Goal: Information Seeking & Learning: Learn about a topic

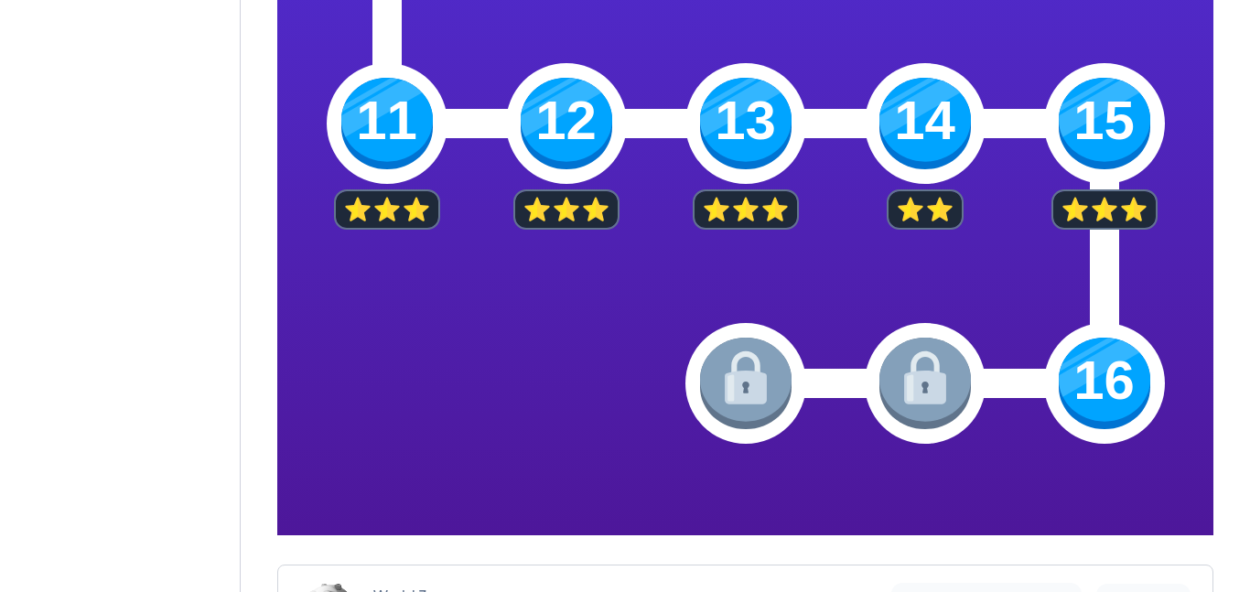
scroll to position [919, 0]
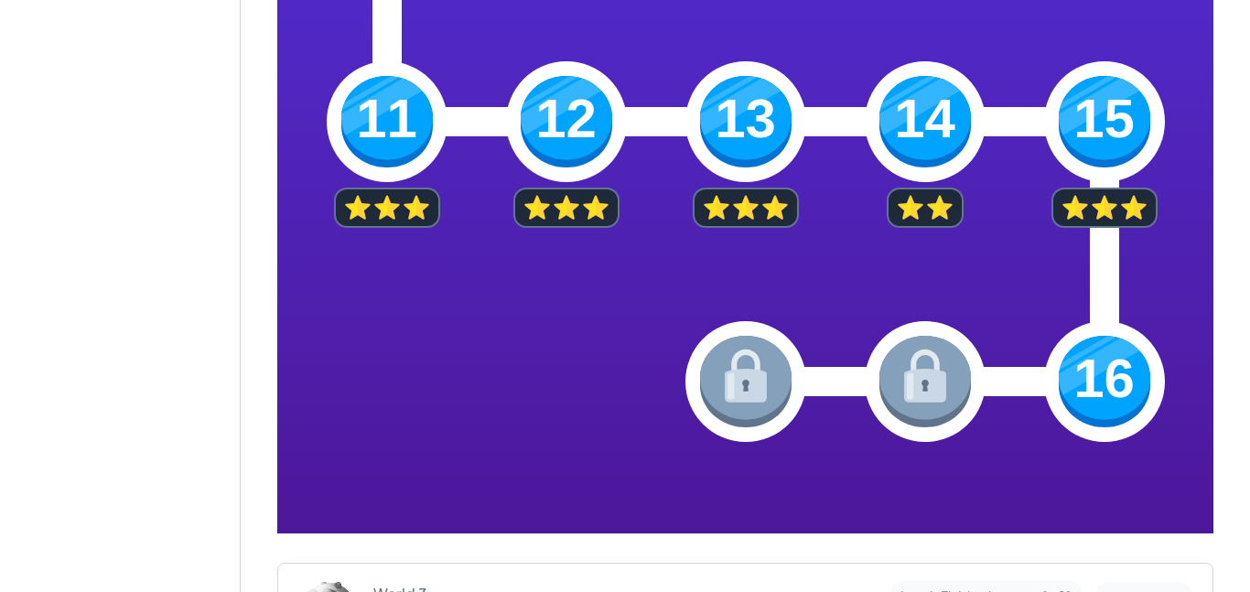
click at [1091, 371] on img at bounding box center [1103, 381] width 91 height 91
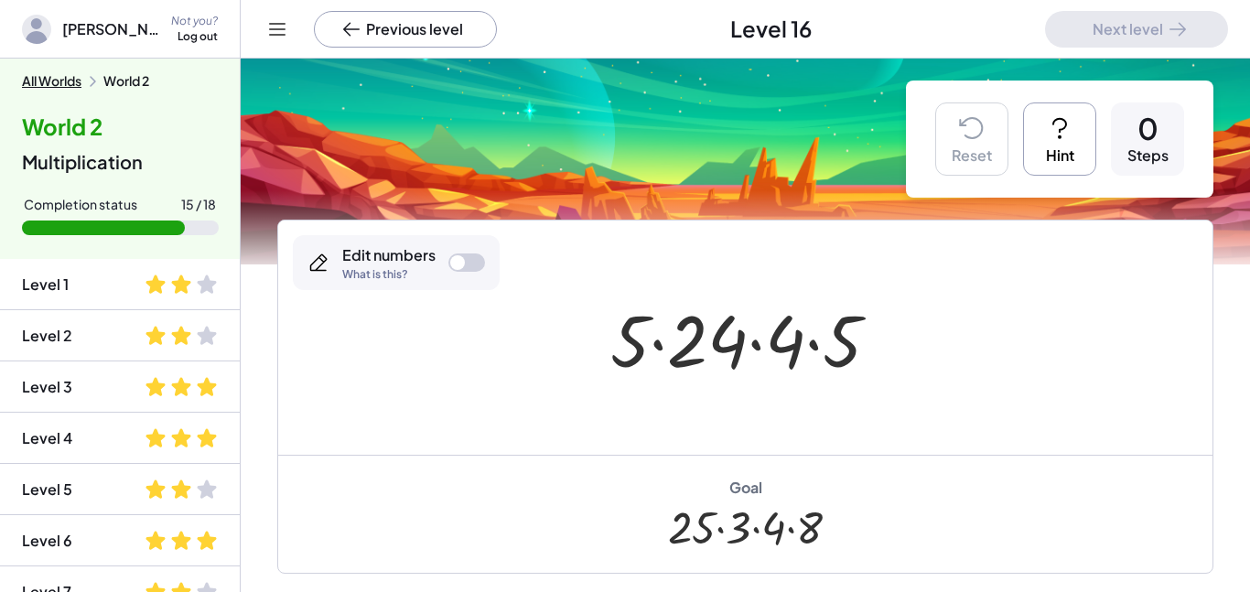
click at [1060, 116] on icon at bounding box center [1059, 127] width 29 height 29
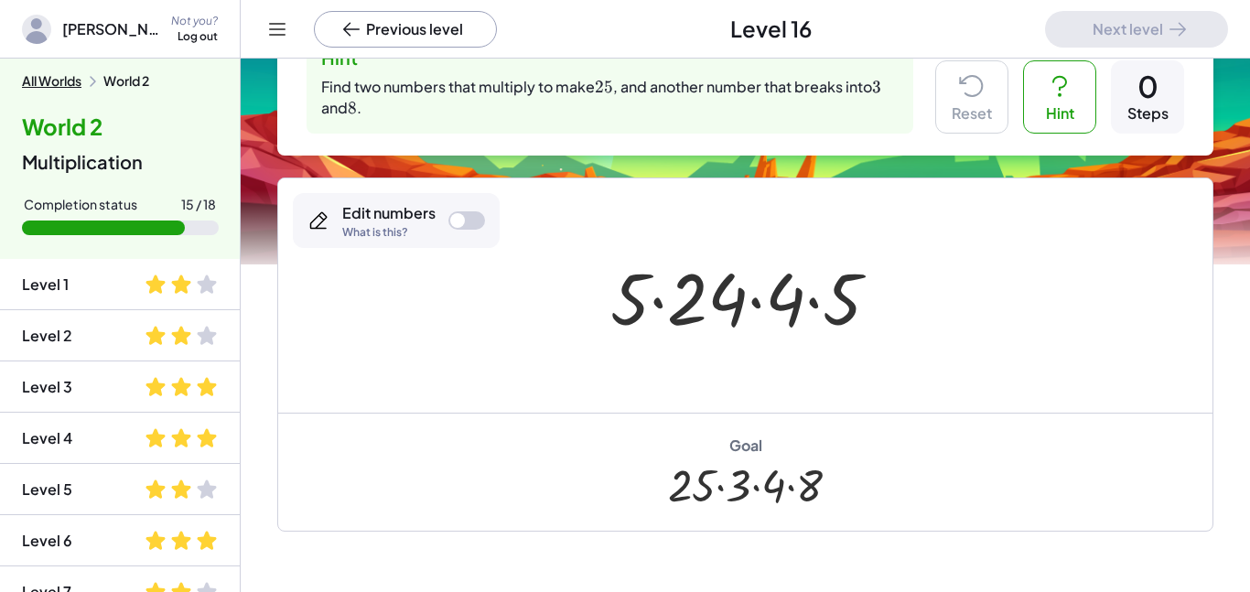
scroll to position [73, 0]
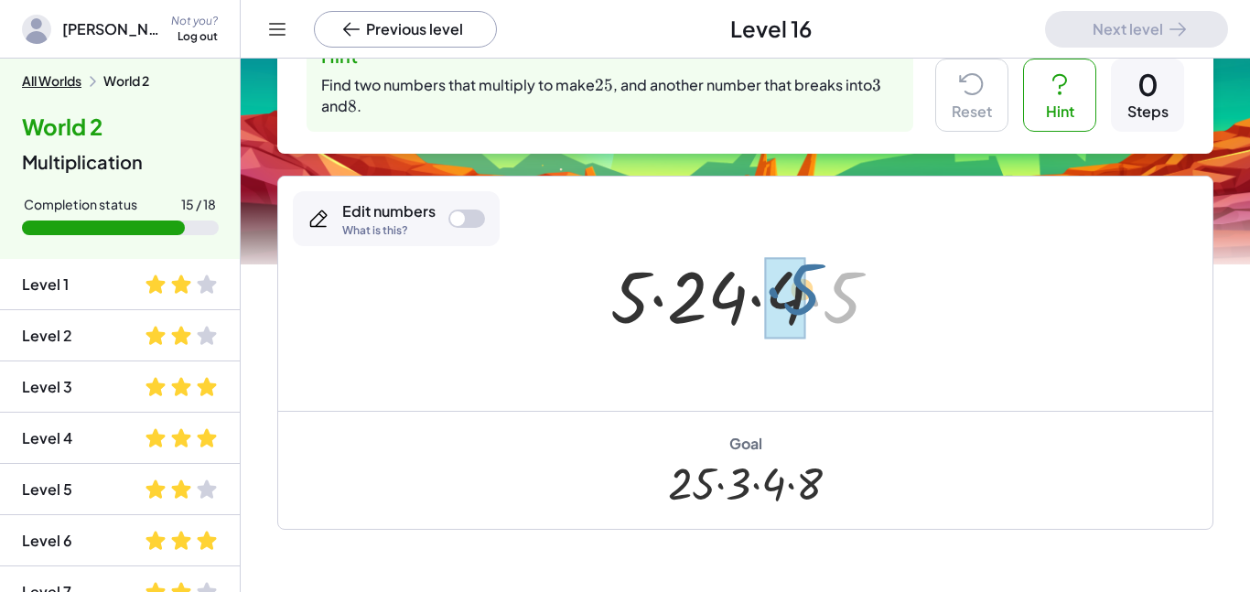
drag, startPoint x: 843, startPoint y: 300, endPoint x: 800, endPoint y: 292, distance: 42.9
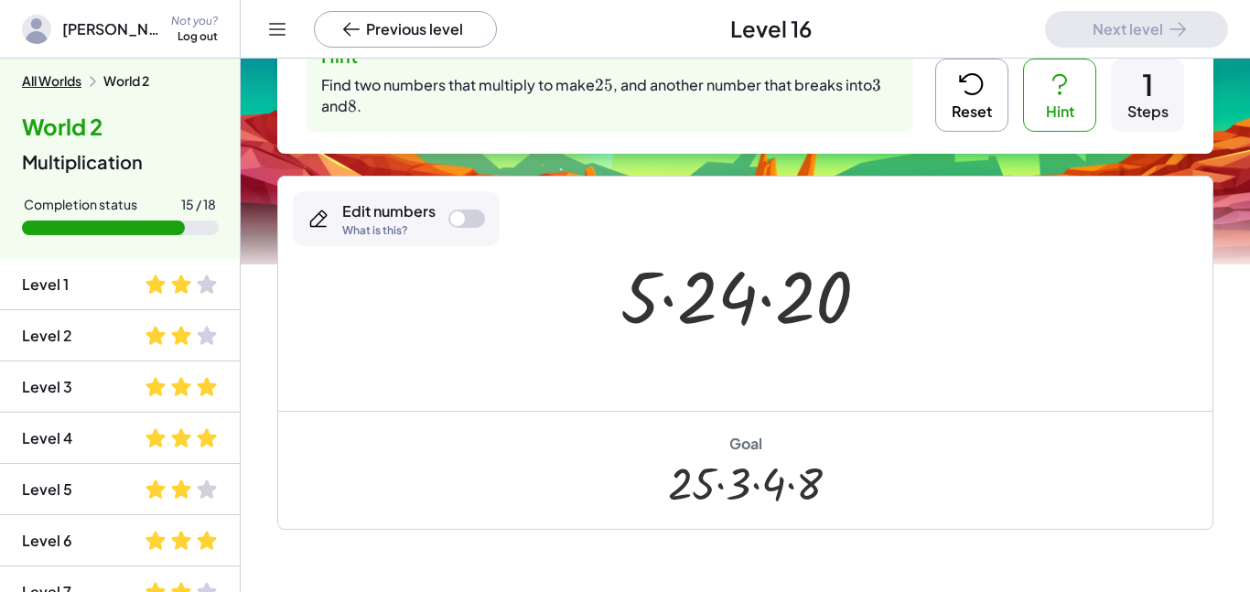
click at [997, 80] on button "Reset" at bounding box center [971, 95] width 73 height 73
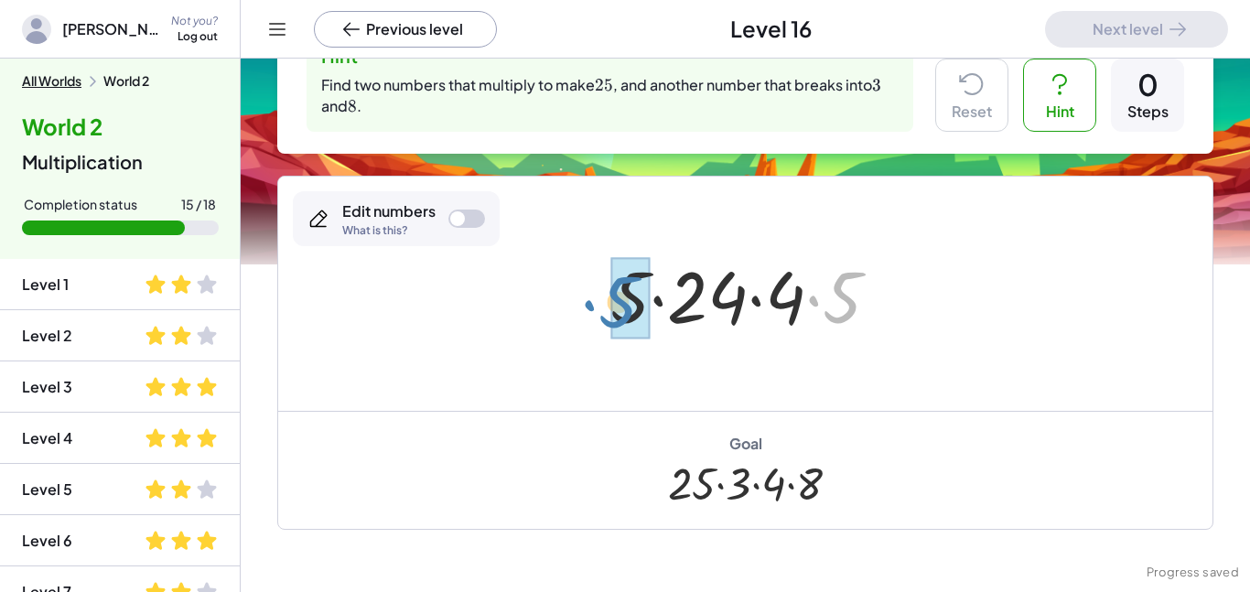
drag, startPoint x: 845, startPoint y: 311, endPoint x: 629, endPoint y: 317, distance: 216.0
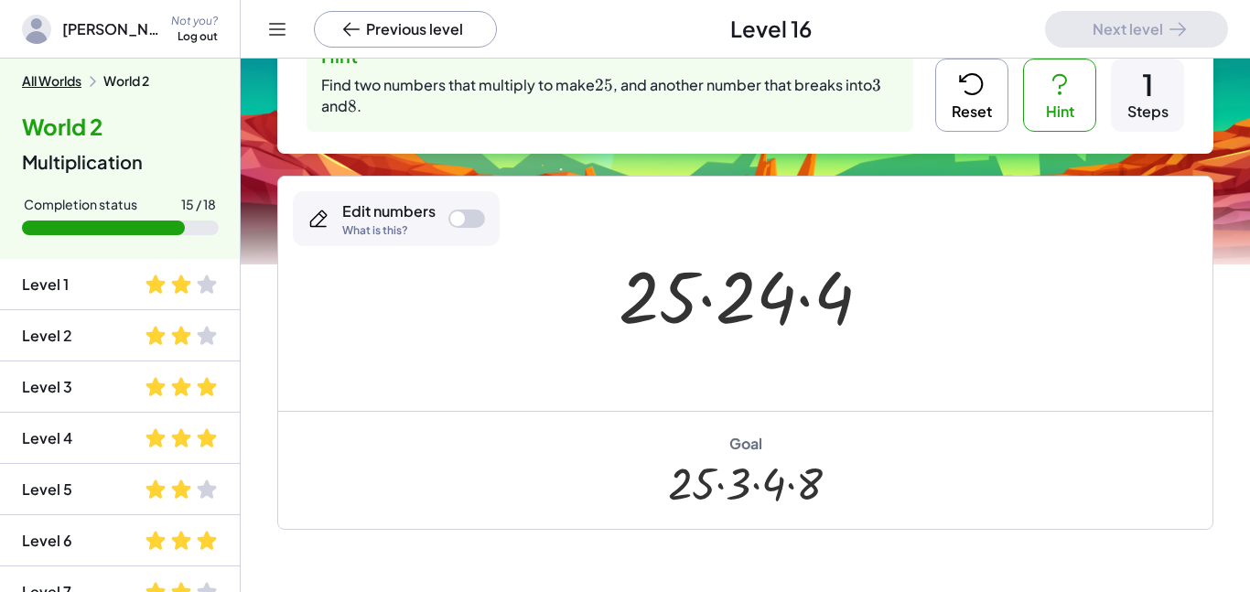
click at [465, 218] on div at bounding box center [466, 218] width 37 height 18
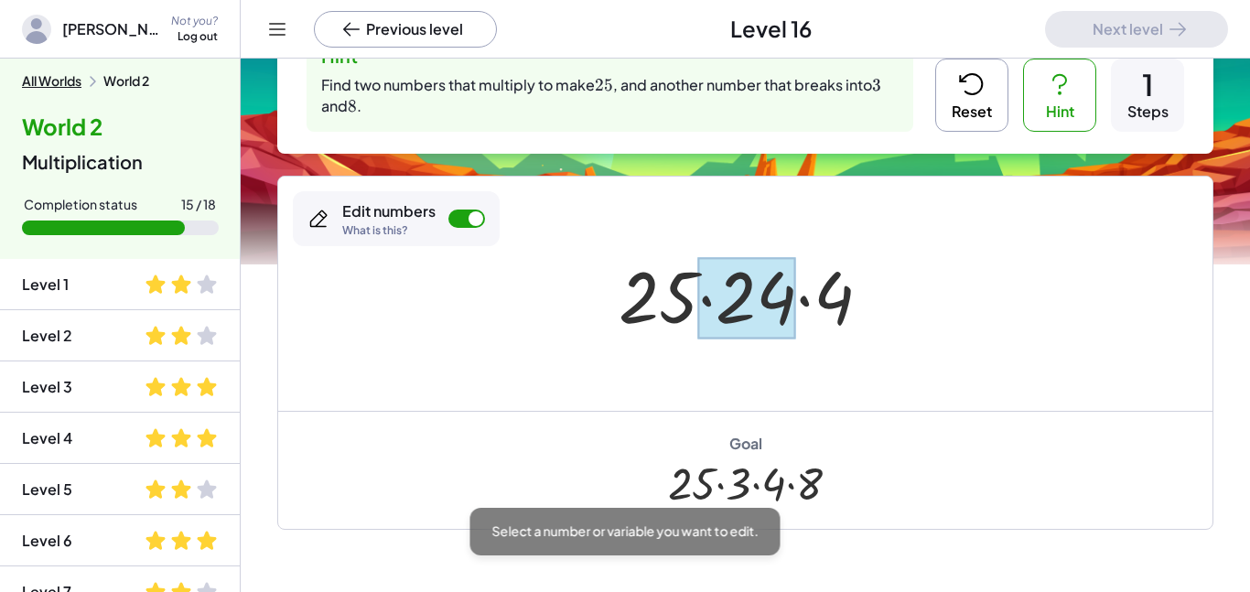
click at [753, 317] on div at bounding box center [747, 297] width 98 height 81
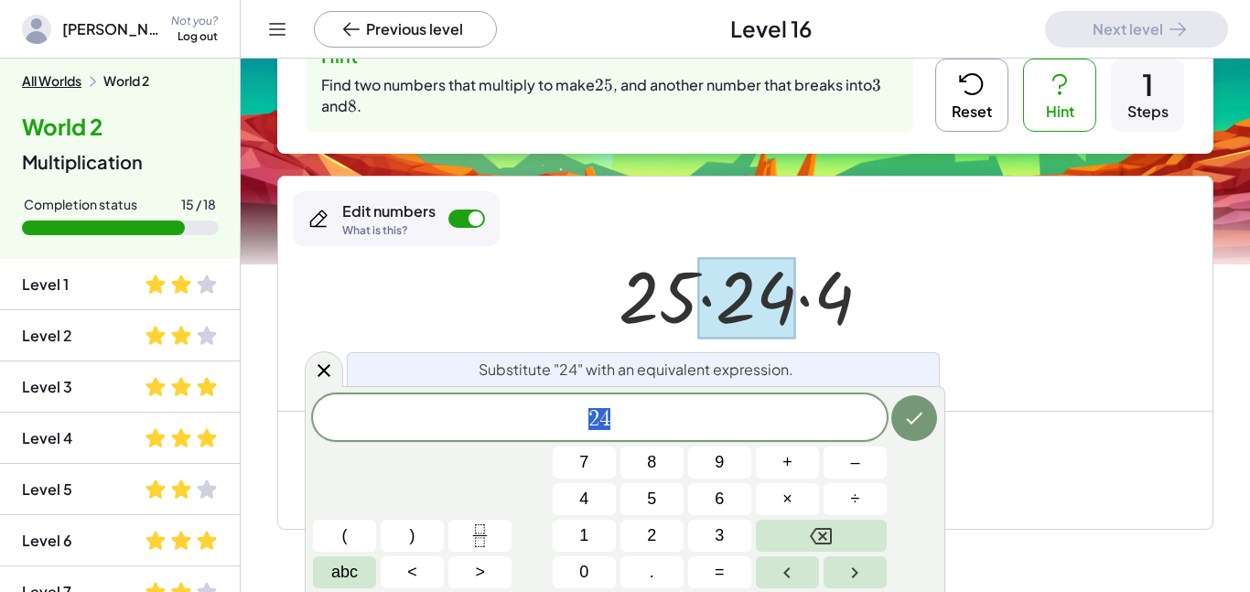
click at [967, 343] on div at bounding box center [745, 294] width 934 height 234
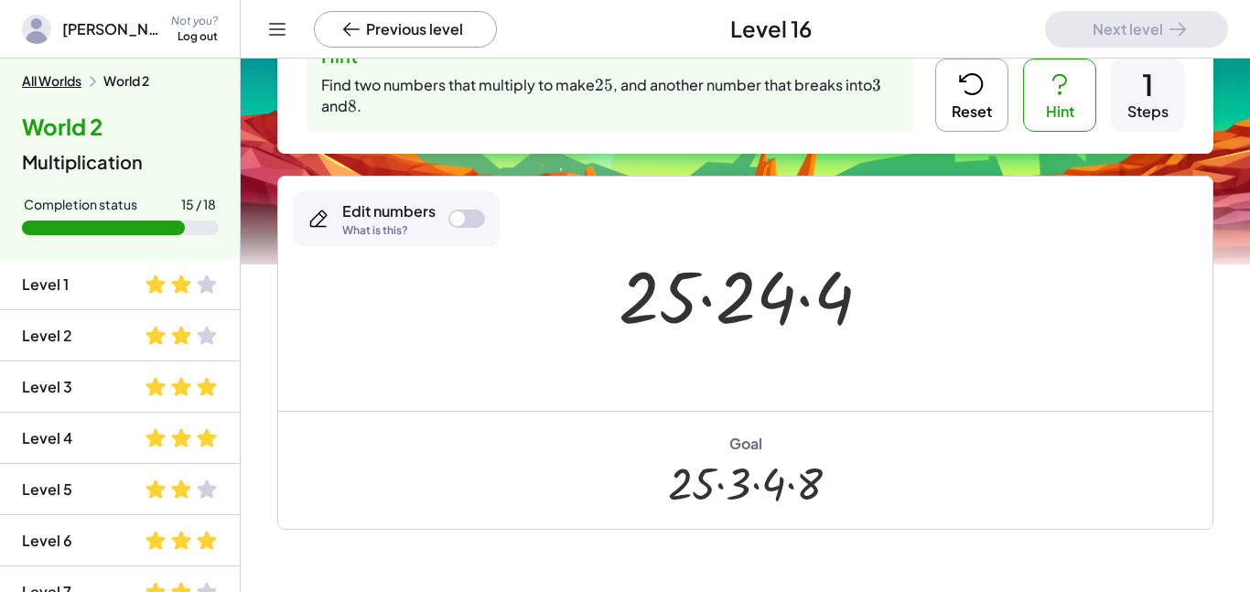
click at [451, 216] on div at bounding box center [457, 218] width 15 height 15
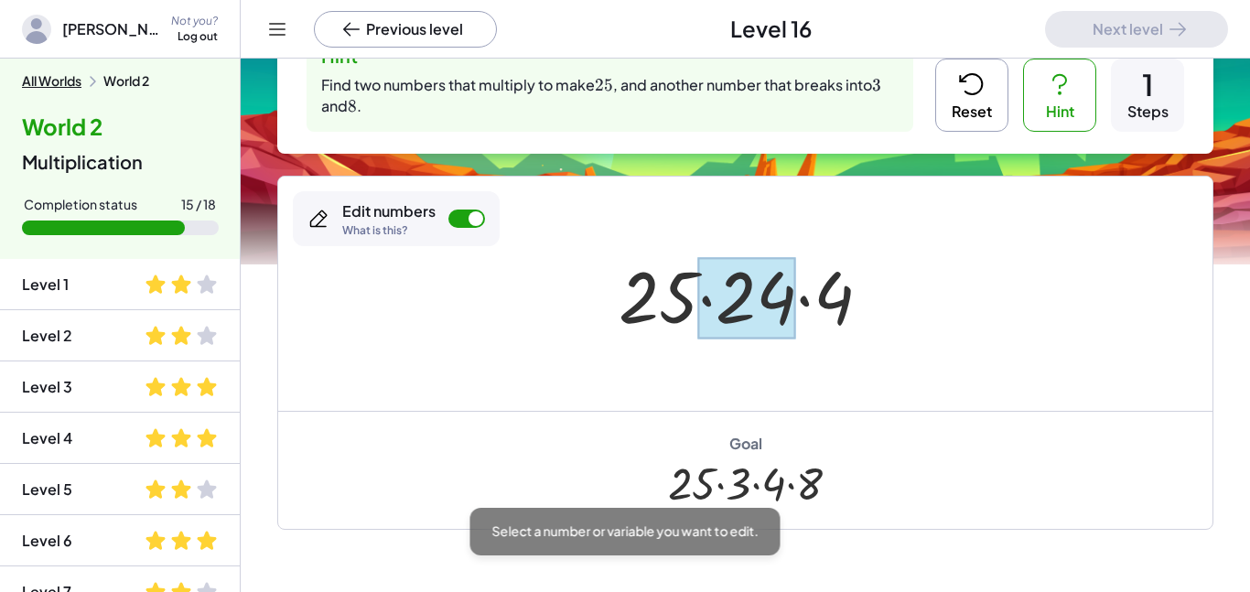
click at [761, 293] on div at bounding box center [747, 297] width 98 height 81
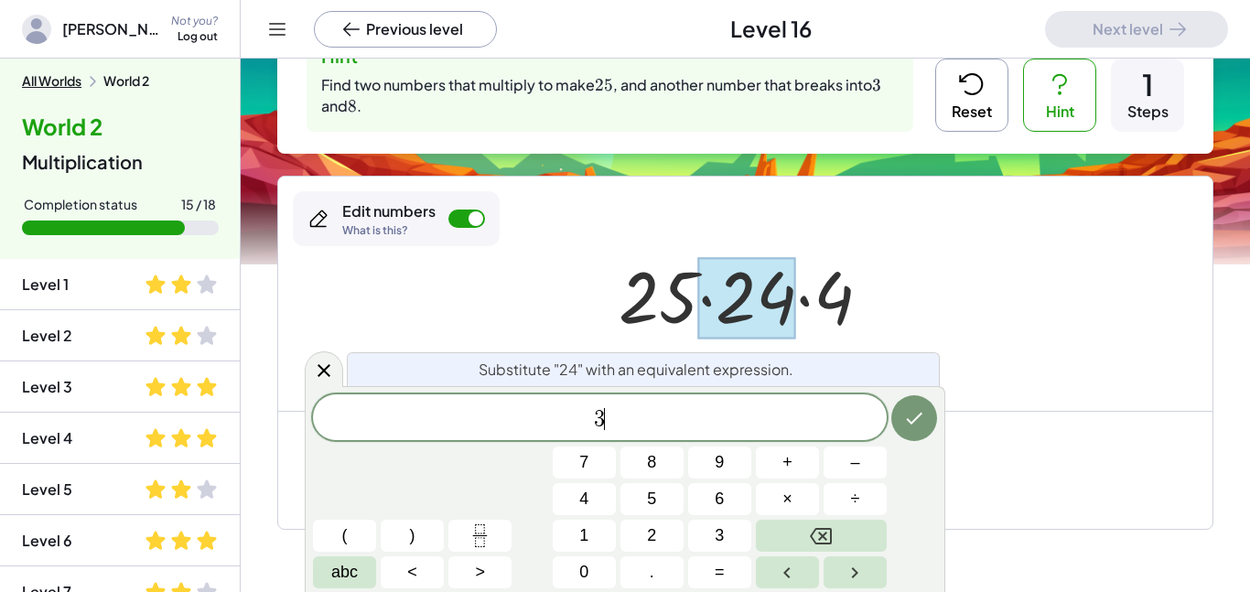
scroll to position [2, 0]
click at [798, 493] on button "×" at bounding box center [787, 499] width 63 height 32
click at [671, 474] on button "8" at bounding box center [651, 462] width 63 height 32
click at [919, 428] on icon "Done" at bounding box center [914, 418] width 22 height 22
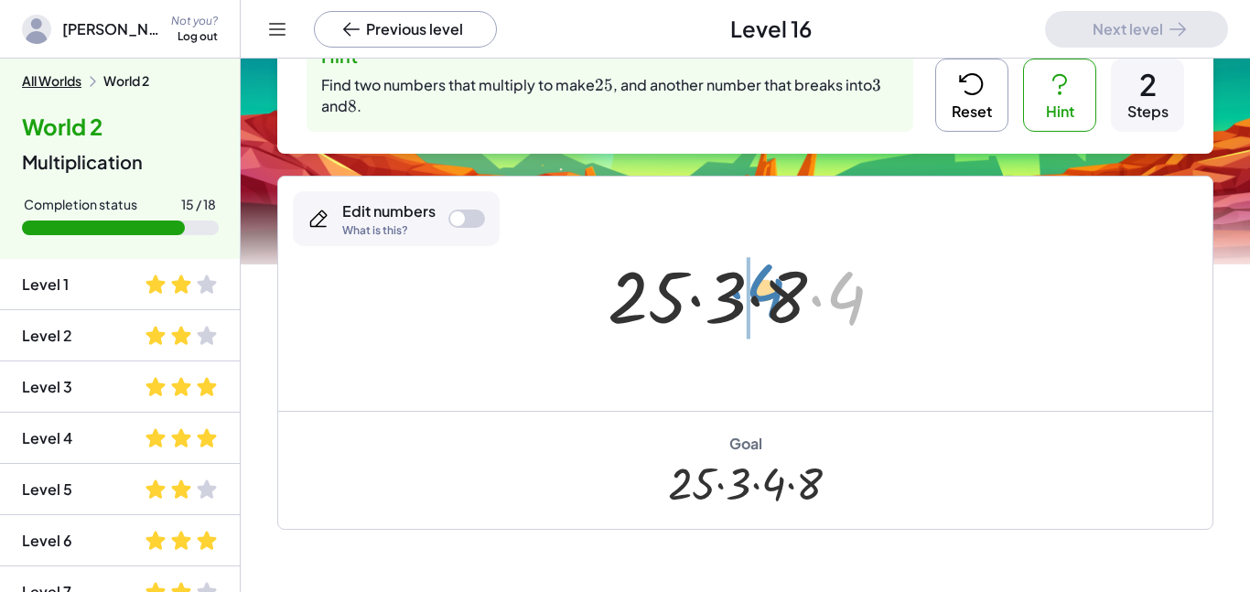
drag, startPoint x: 858, startPoint y: 308, endPoint x: 778, endPoint y: 301, distance: 80.8
click at [778, 301] on div at bounding box center [752, 294] width 308 height 94
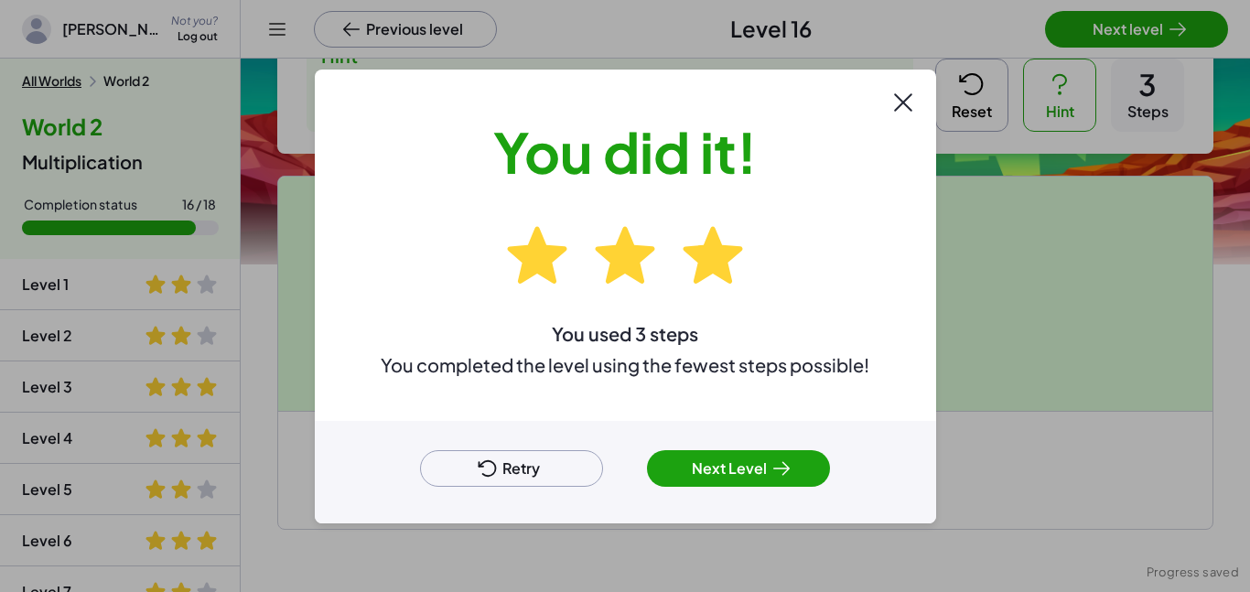
click at [711, 472] on button "Next Level" at bounding box center [738, 468] width 183 height 37
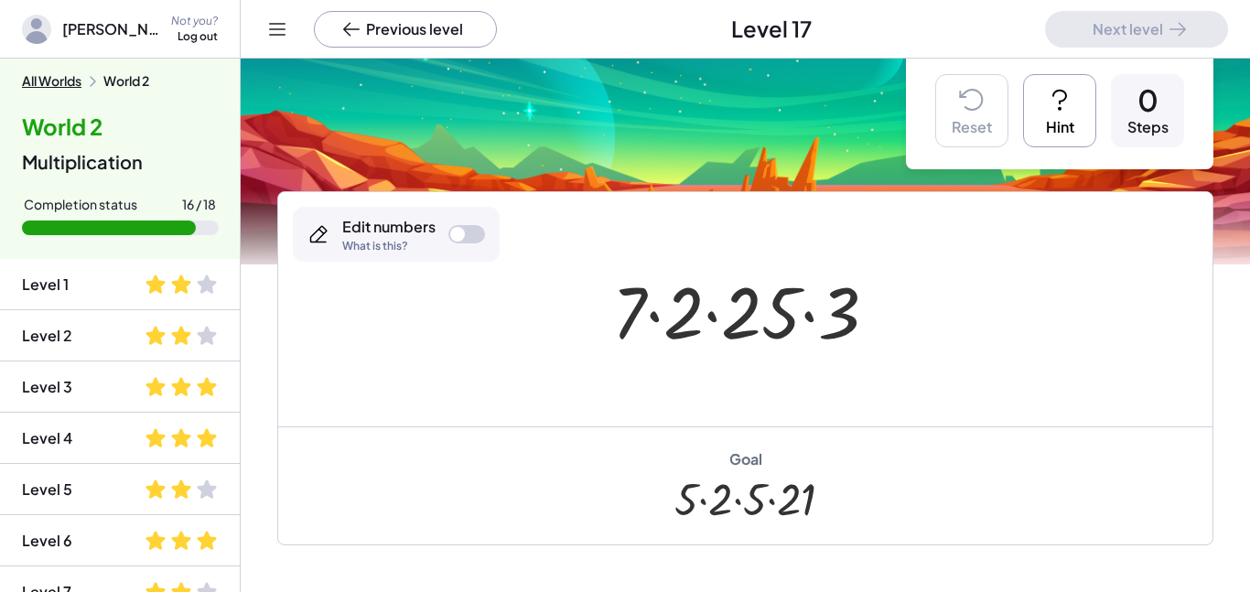
scroll to position [26, 0]
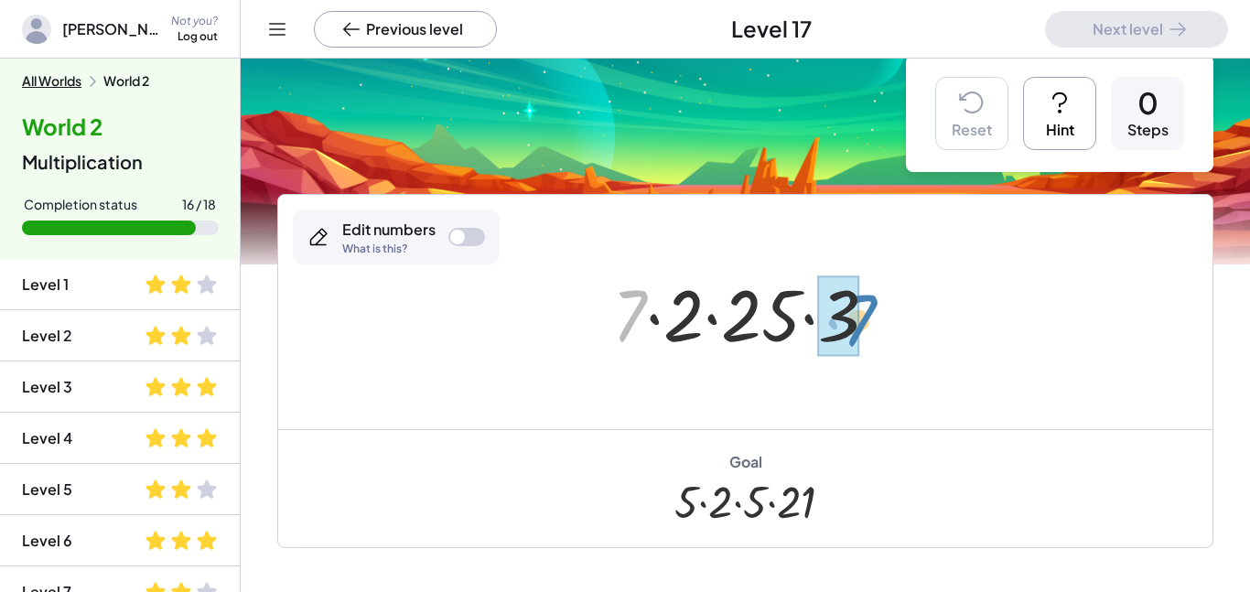
drag, startPoint x: 639, startPoint y: 300, endPoint x: 868, endPoint y: 305, distance: 229.7
click at [868, 305] on div at bounding box center [751, 312] width 297 height 94
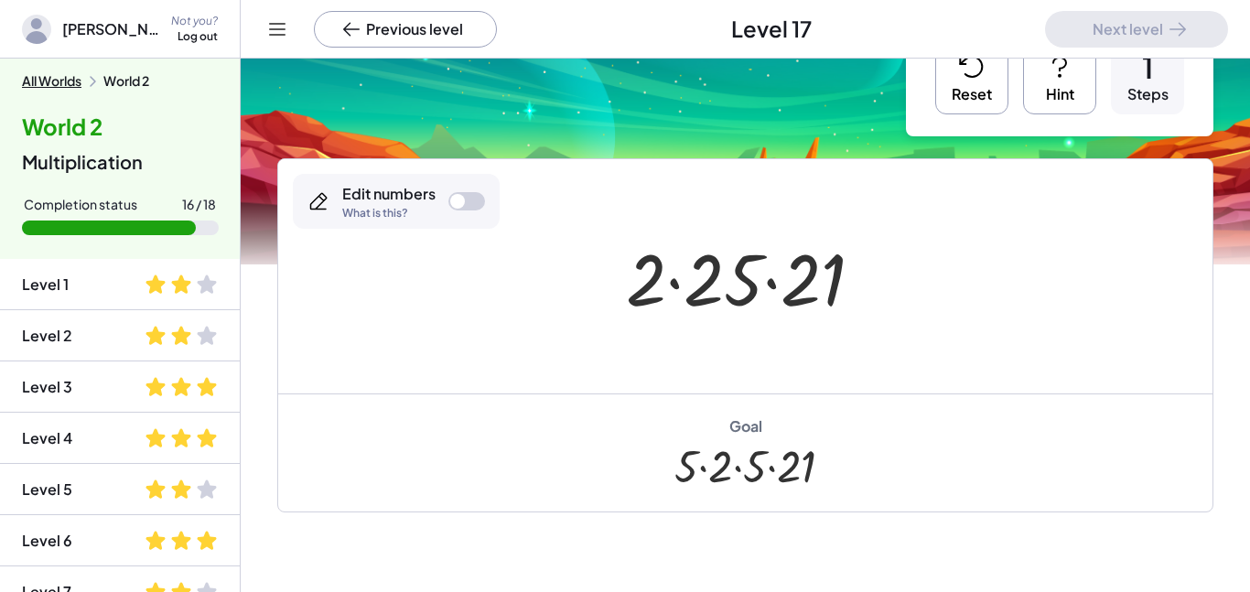
scroll to position [51, 0]
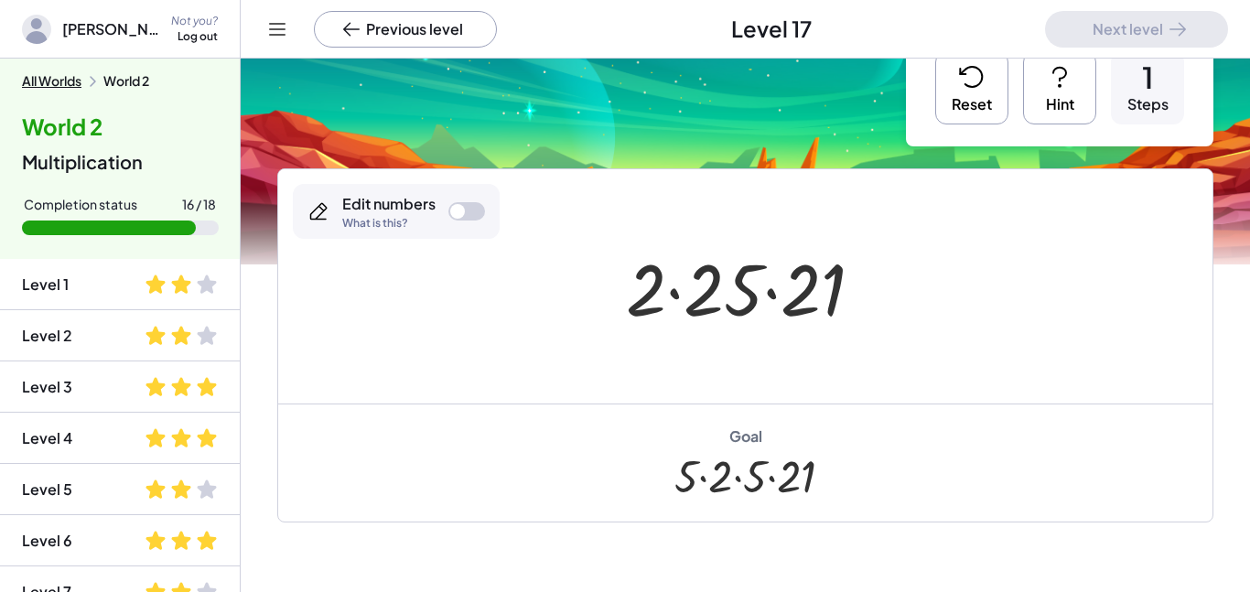
click at [467, 209] on div at bounding box center [466, 211] width 37 height 18
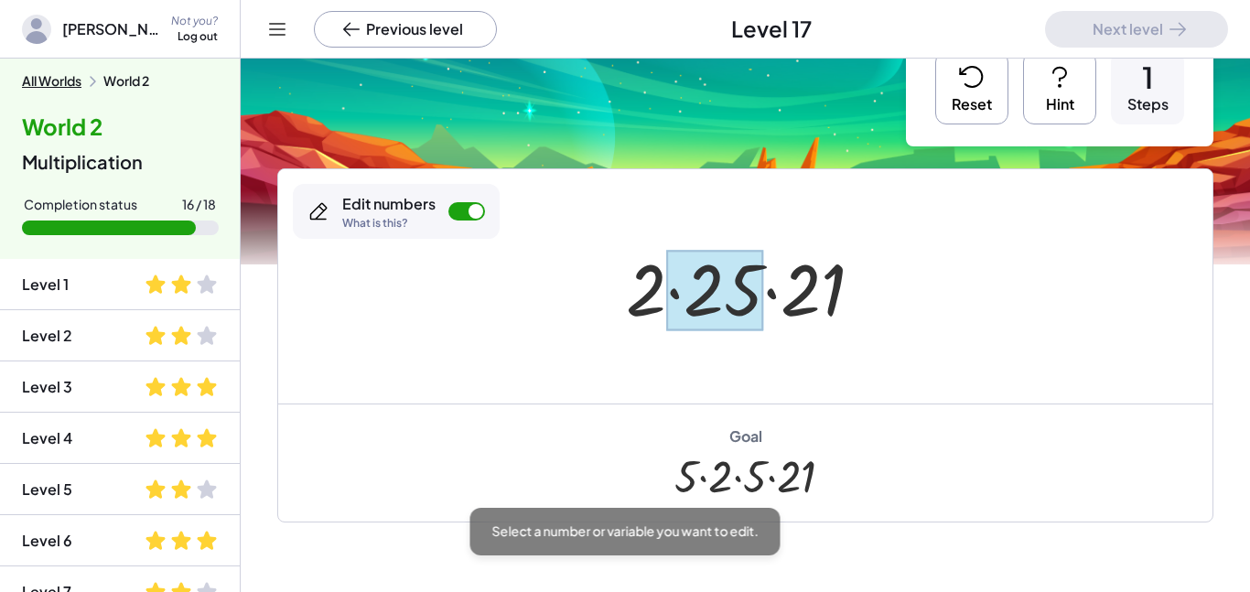
click at [740, 294] on div at bounding box center [714, 290] width 97 height 81
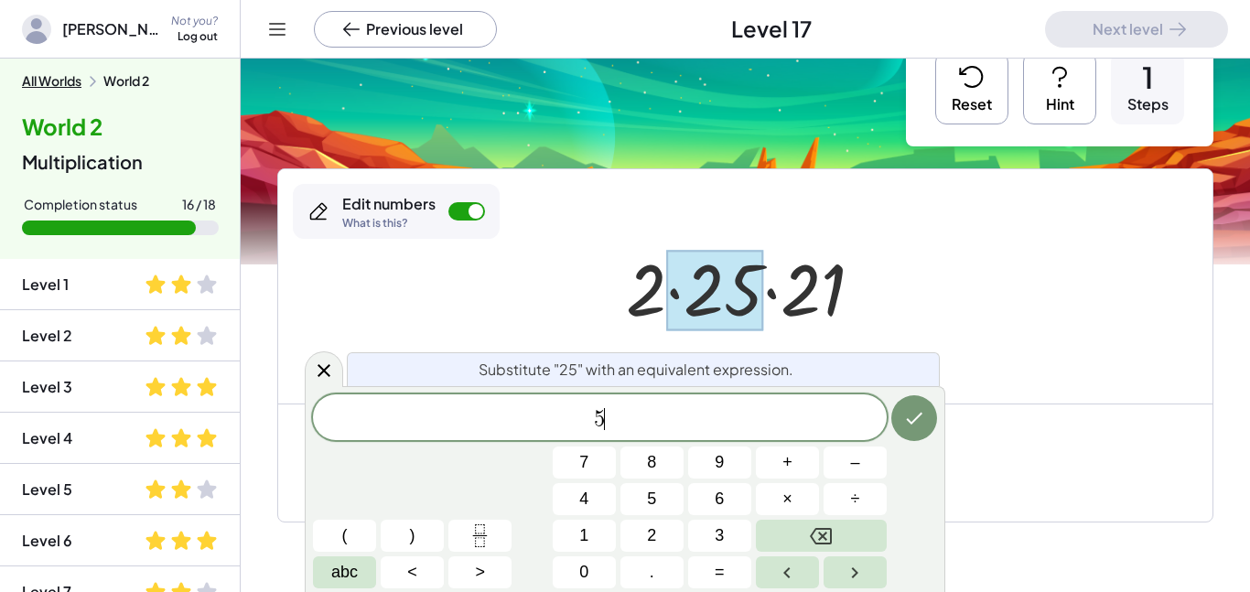
scroll to position [4, 0]
click at [792, 505] on button "×" at bounding box center [787, 499] width 63 height 32
click at [665, 498] on button "5" at bounding box center [651, 499] width 63 height 32
click at [906, 422] on icon "Done" at bounding box center [914, 418] width 22 height 22
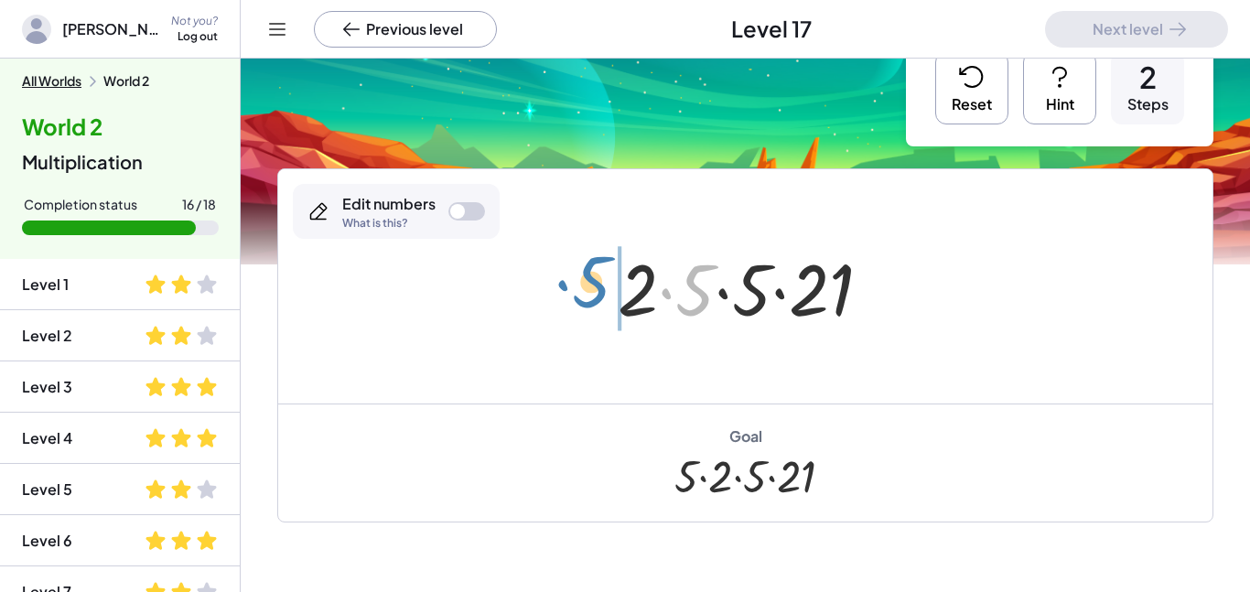
drag, startPoint x: 702, startPoint y: 306, endPoint x: 598, endPoint y: 297, distance: 103.7
click at [598, 297] on div "· [DATE] · 3 · [DATE] · 5 · · 2 · 21 5 · 5" at bounding box center [744, 286] width 309 height 103
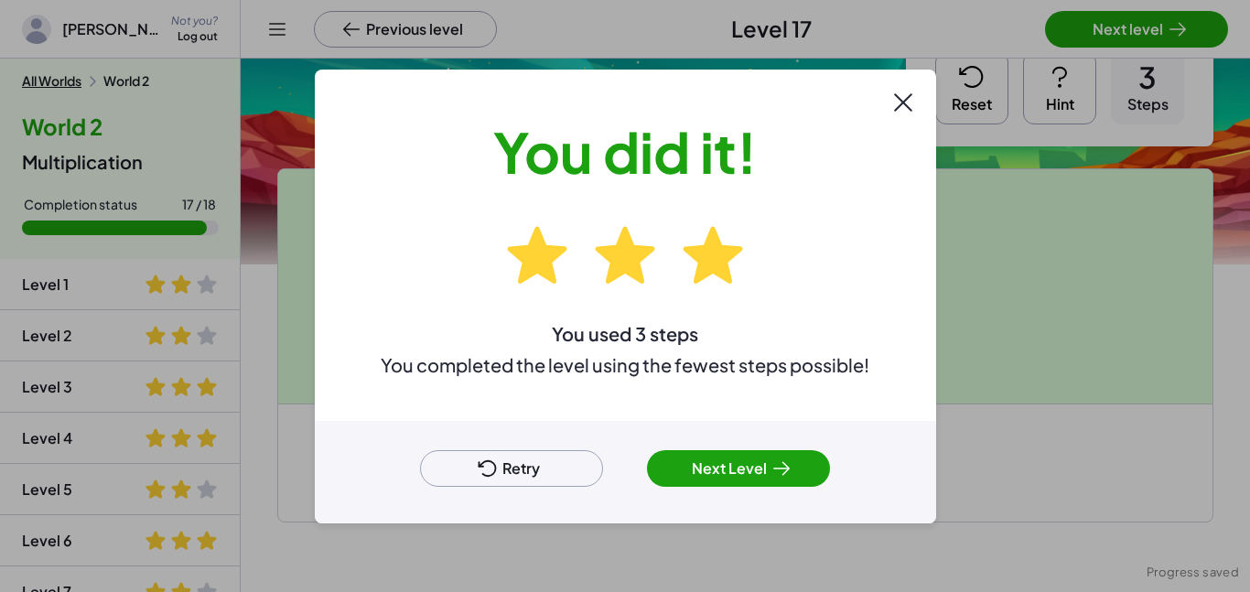
click at [714, 464] on button "Next Level" at bounding box center [738, 468] width 183 height 37
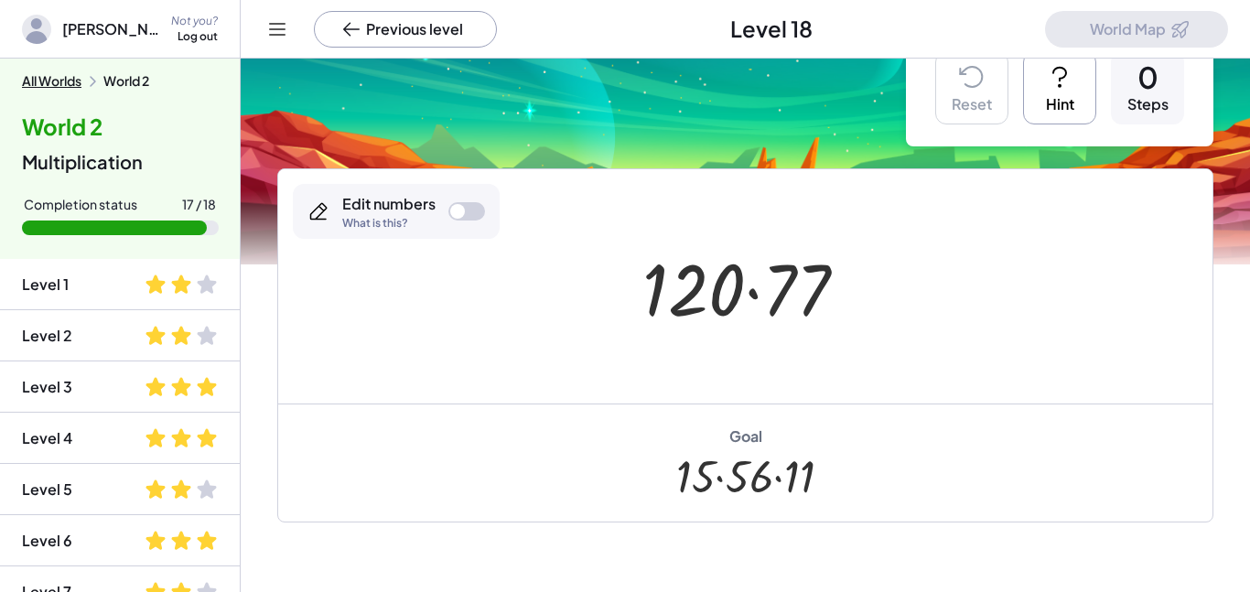
click at [1036, 91] on button "Hint" at bounding box center [1059, 87] width 73 height 73
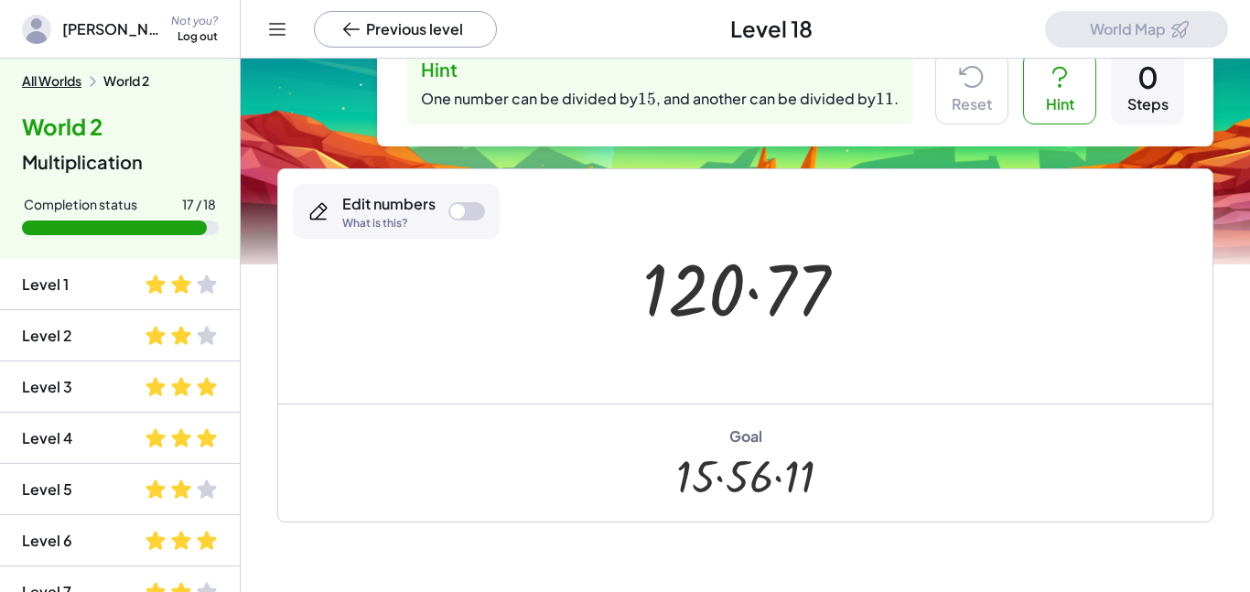
click at [477, 208] on div at bounding box center [466, 211] width 37 height 18
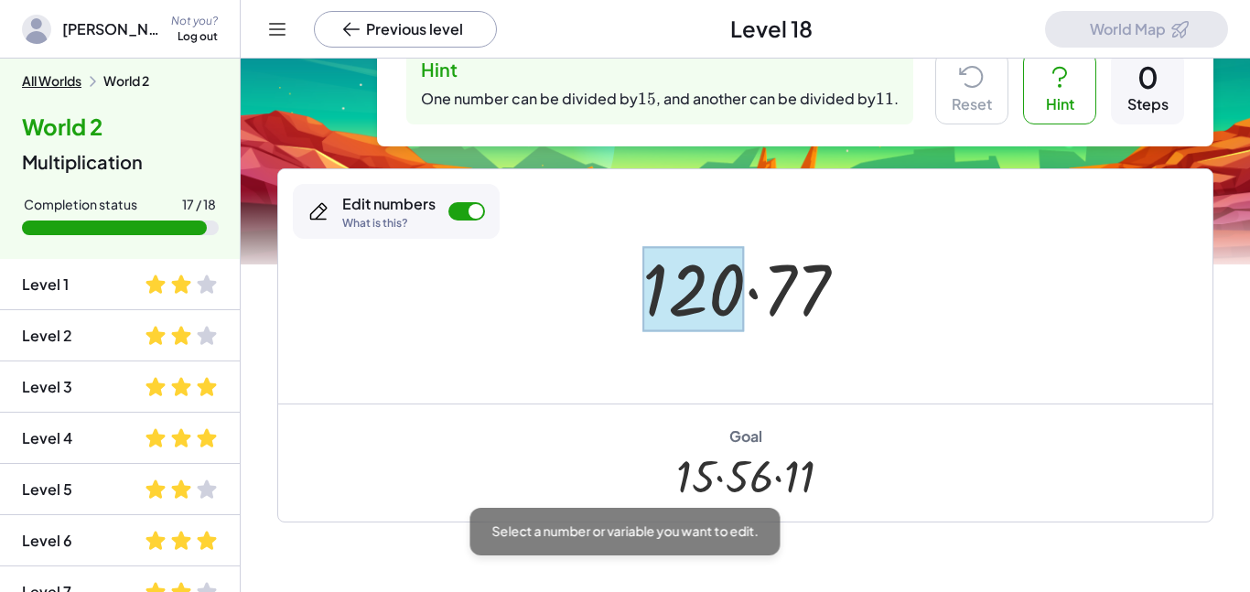
click at [666, 284] on div at bounding box center [693, 288] width 102 height 85
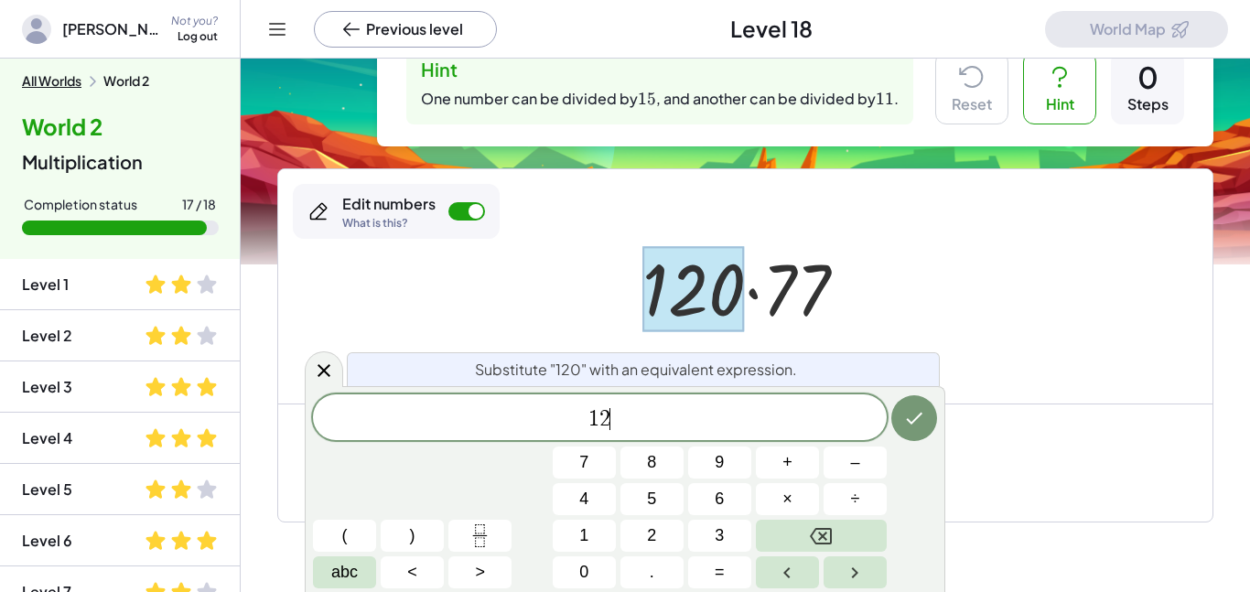
scroll to position [7, 0]
click at [859, 510] on span "÷" at bounding box center [855, 499] width 9 height 25
click at [592, 522] on button "1" at bounding box center [584, 536] width 63 height 32
click at [638, 502] on button "5" at bounding box center [651, 499] width 63 height 32
click at [921, 409] on icon "Done" at bounding box center [914, 418] width 22 height 22
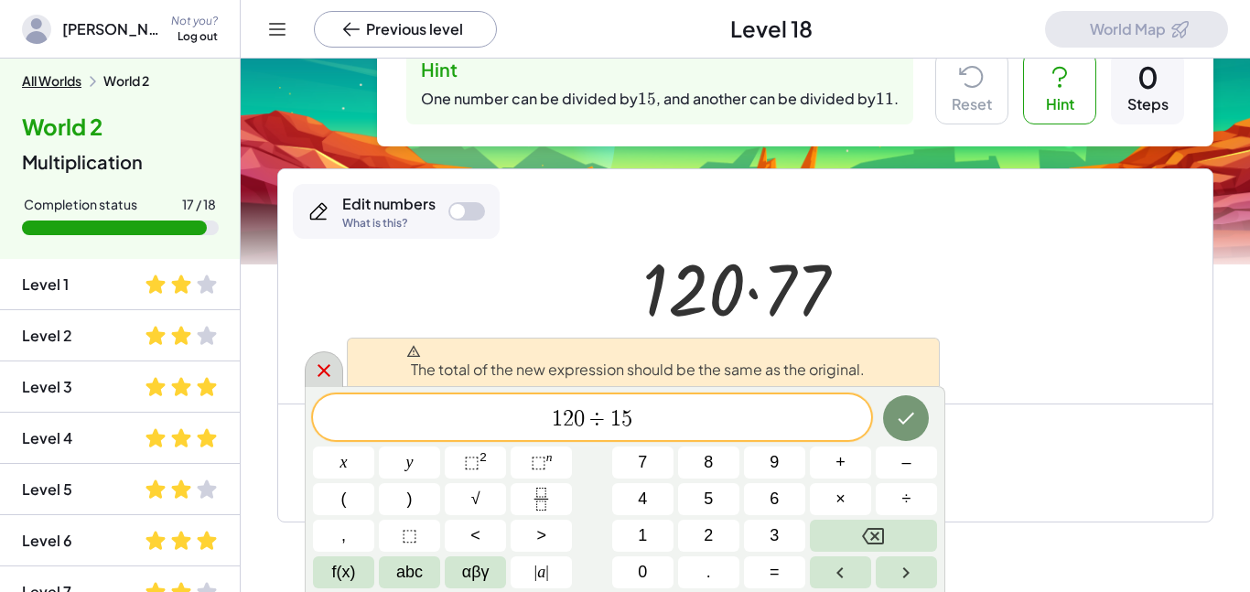
click at [337, 378] on div at bounding box center [324, 369] width 38 height 36
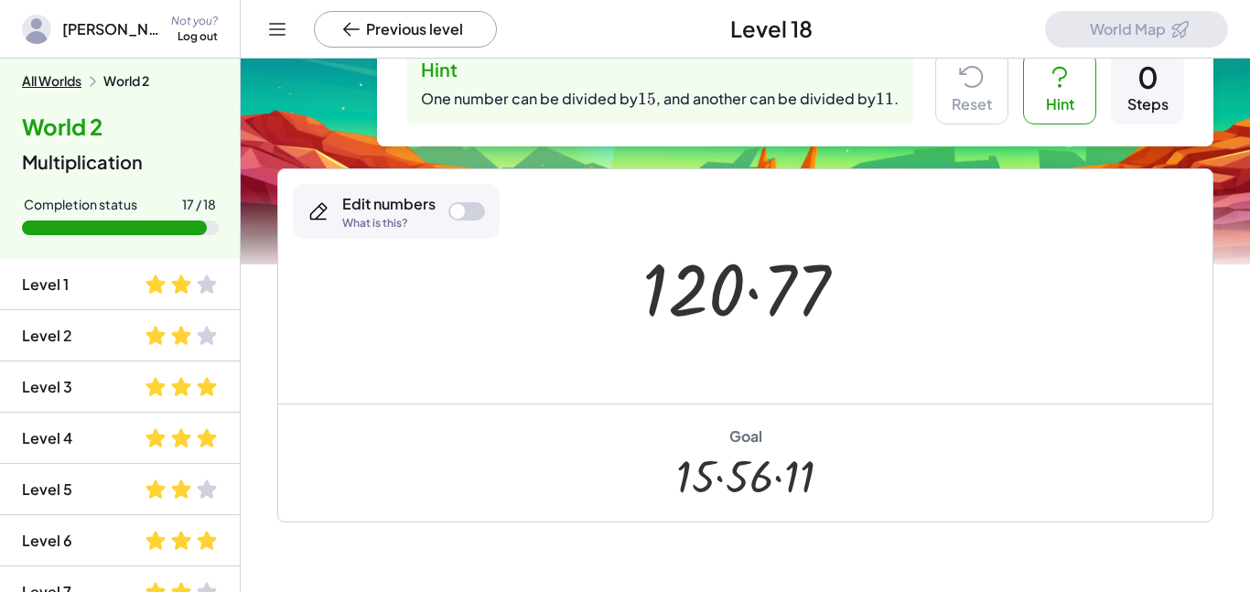
click at [1053, 76] on icon at bounding box center [1059, 76] width 29 height 29
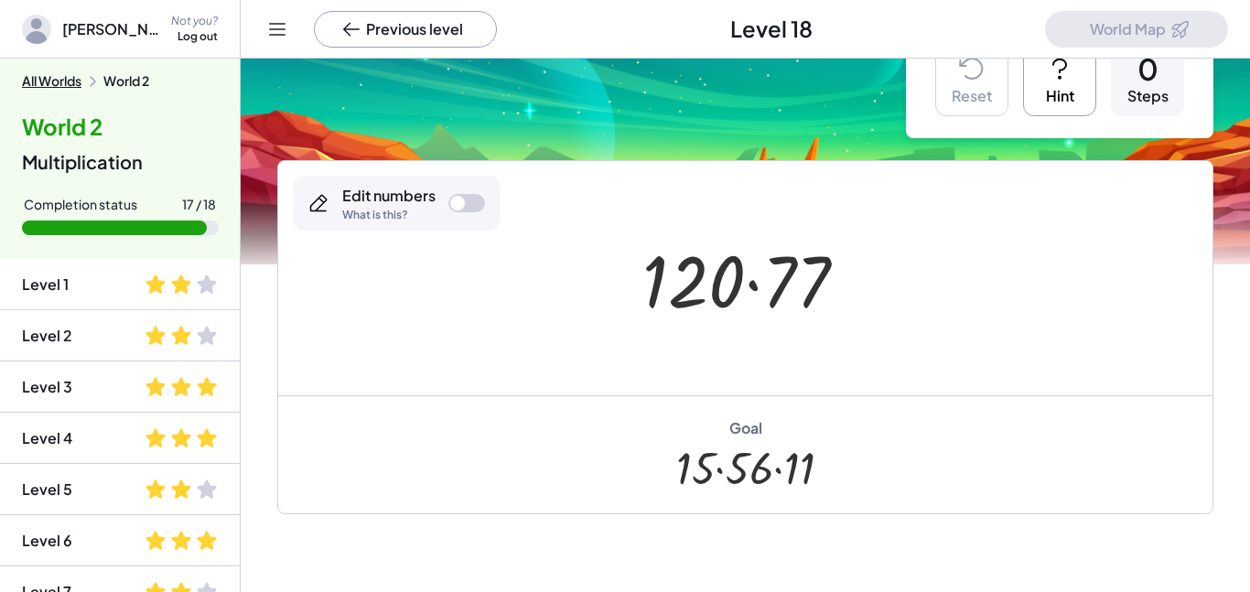
scroll to position [51, 0]
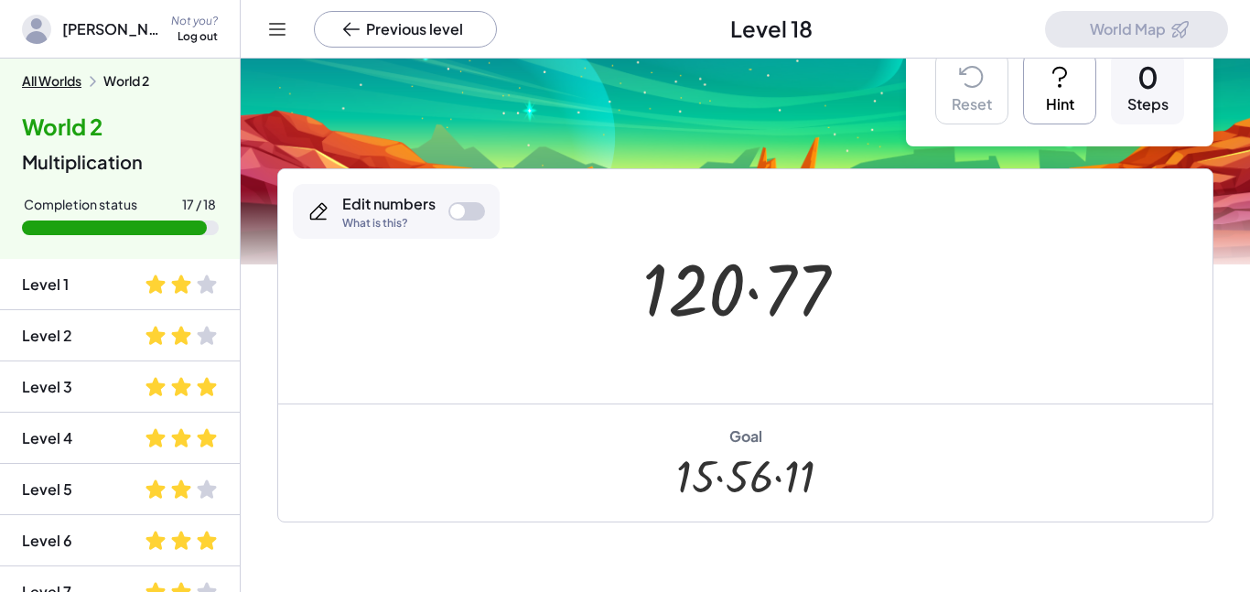
click at [801, 285] on div at bounding box center [751, 287] width 237 height 94
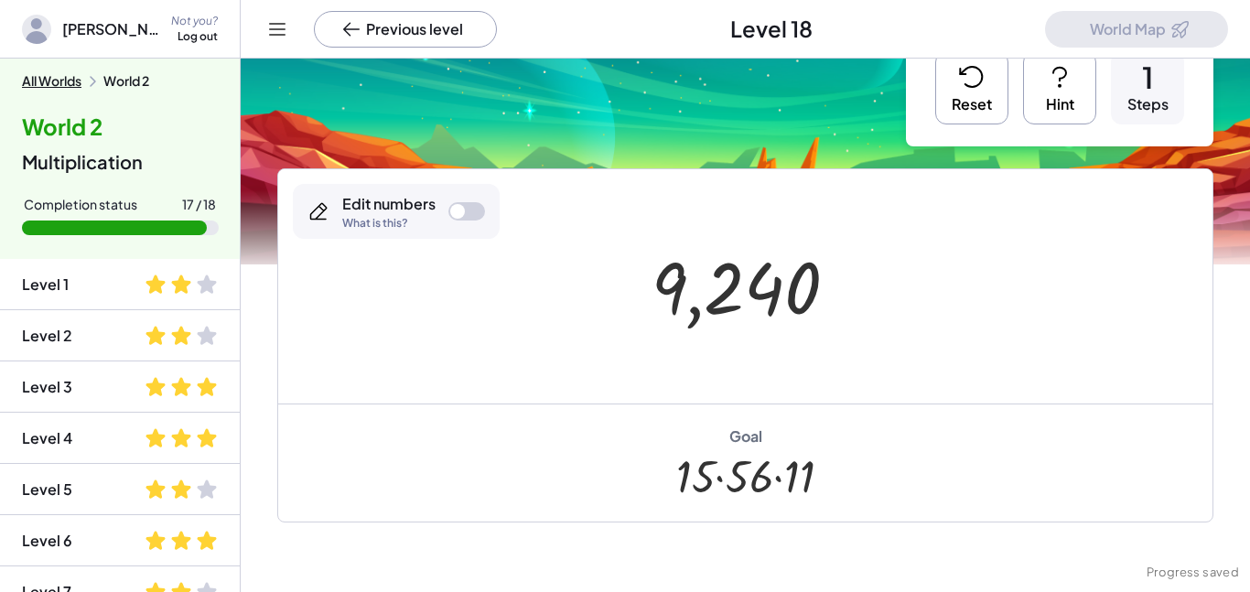
click at [954, 107] on button "Reset" at bounding box center [971, 87] width 73 height 73
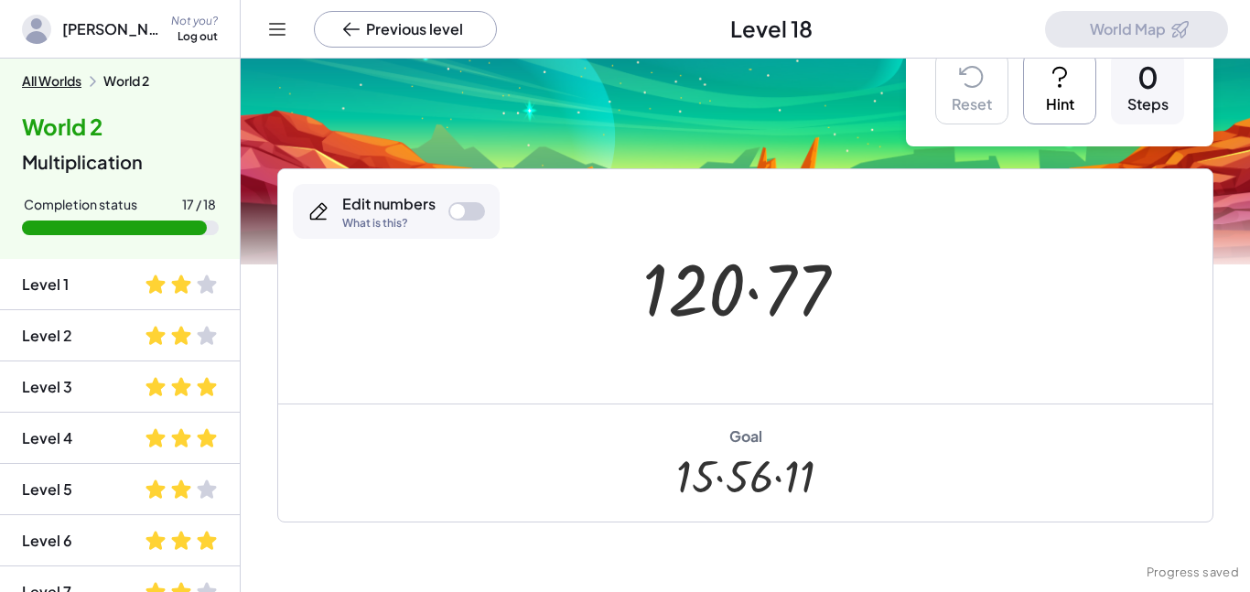
click at [472, 210] on div at bounding box center [466, 211] width 37 height 18
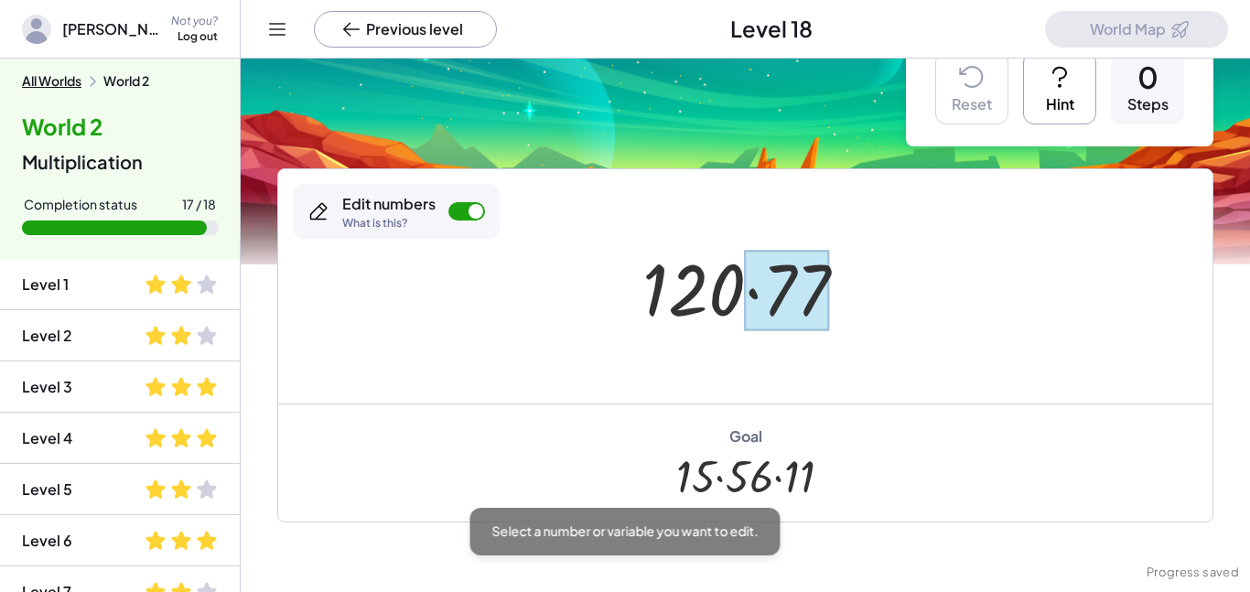
click at [801, 305] on div at bounding box center [787, 290] width 85 height 81
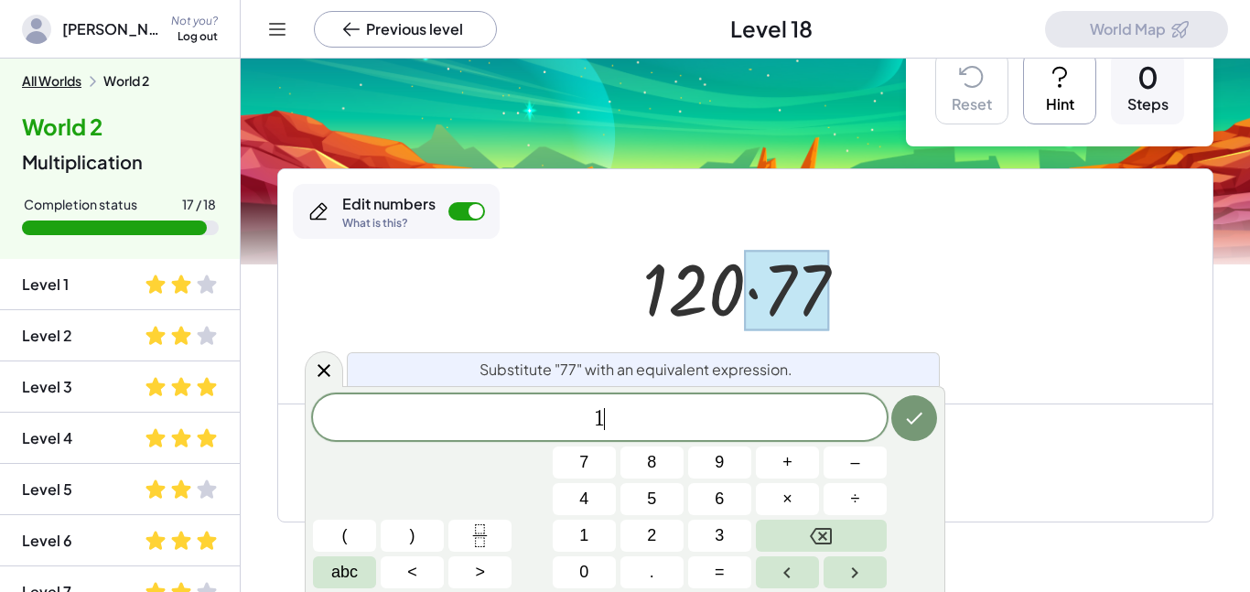
scroll to position [10, 0]
click at [861, 504] on button "÷" at bounding box center [854, 499] width 63 height 32
click at [595, 469] on button "7" at bounding box center [584, 462] width 63 height 32
click at [919, 422] on icon "Done" at bounding box center [914, 418] width 22 height 22
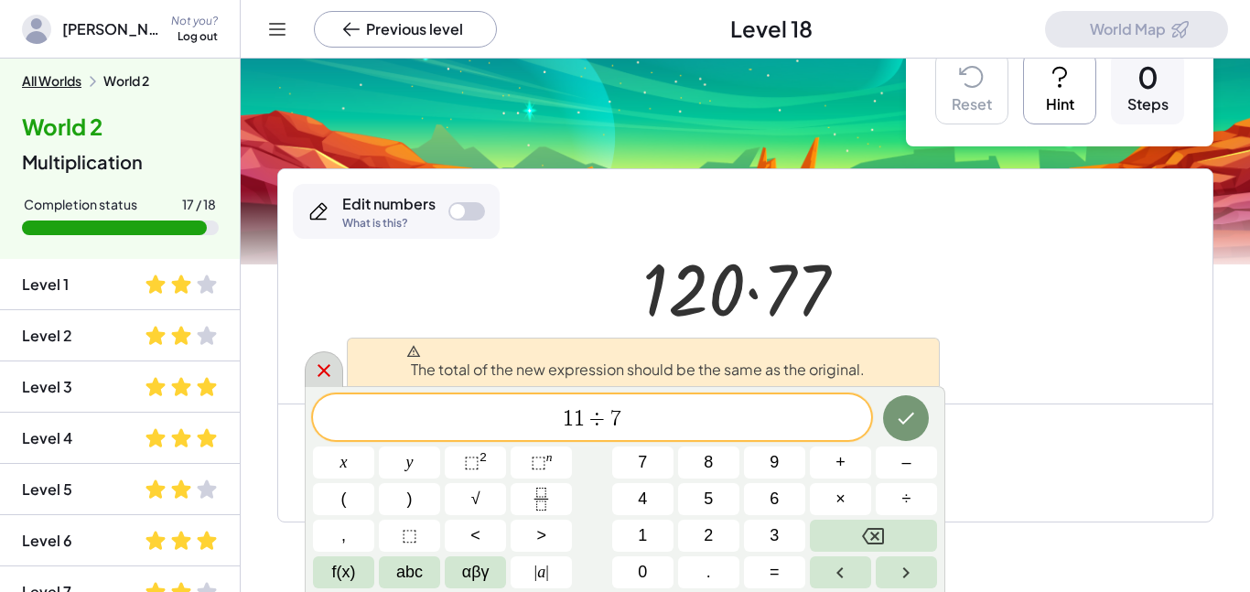
click at [328, 378] on icon at bounding box center [324, 371] width 22 height 22
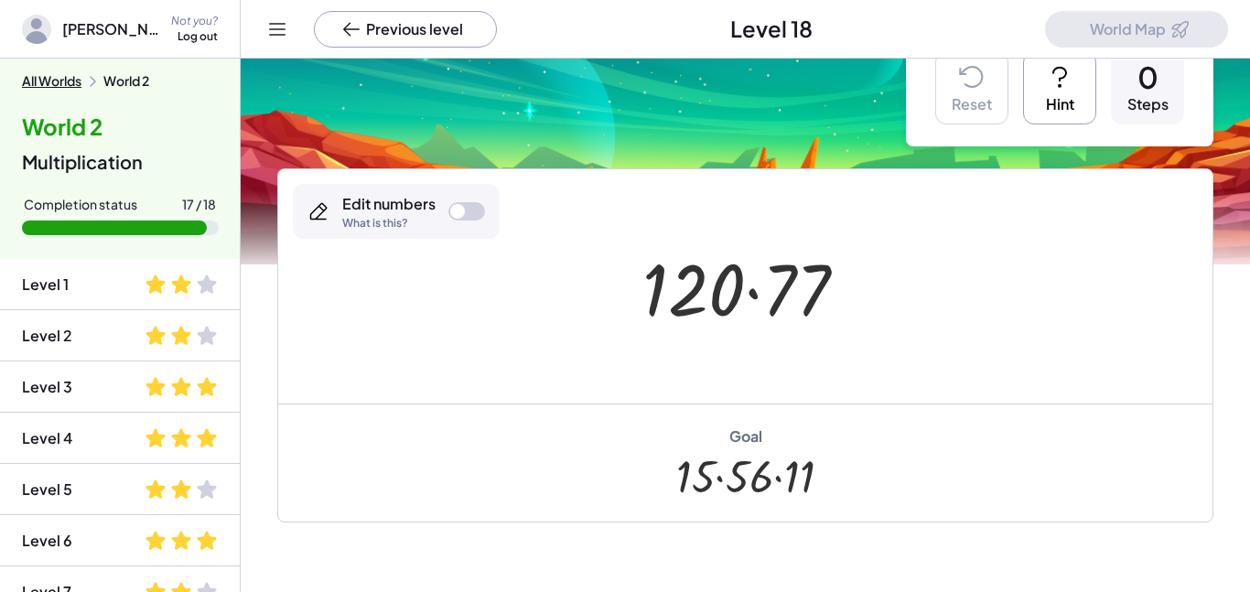
click at [467, 209] on div at bounding box center [466, 211] width 37 height 18
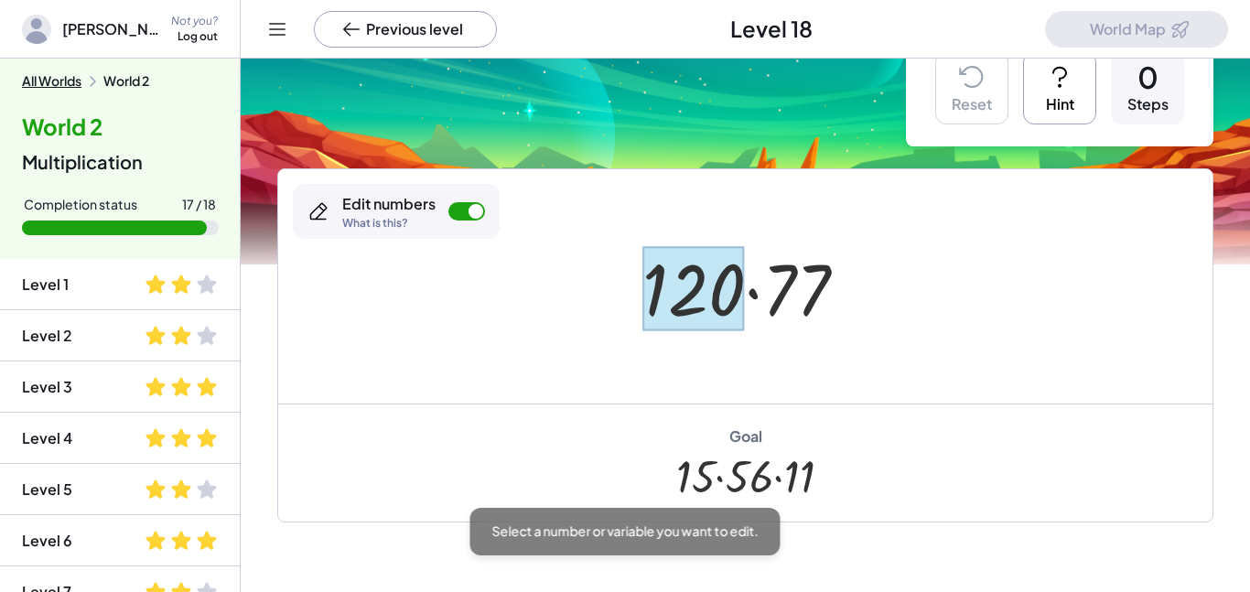
click at [655, 296] on div at bounding box center [693, 288] width 102 height 85
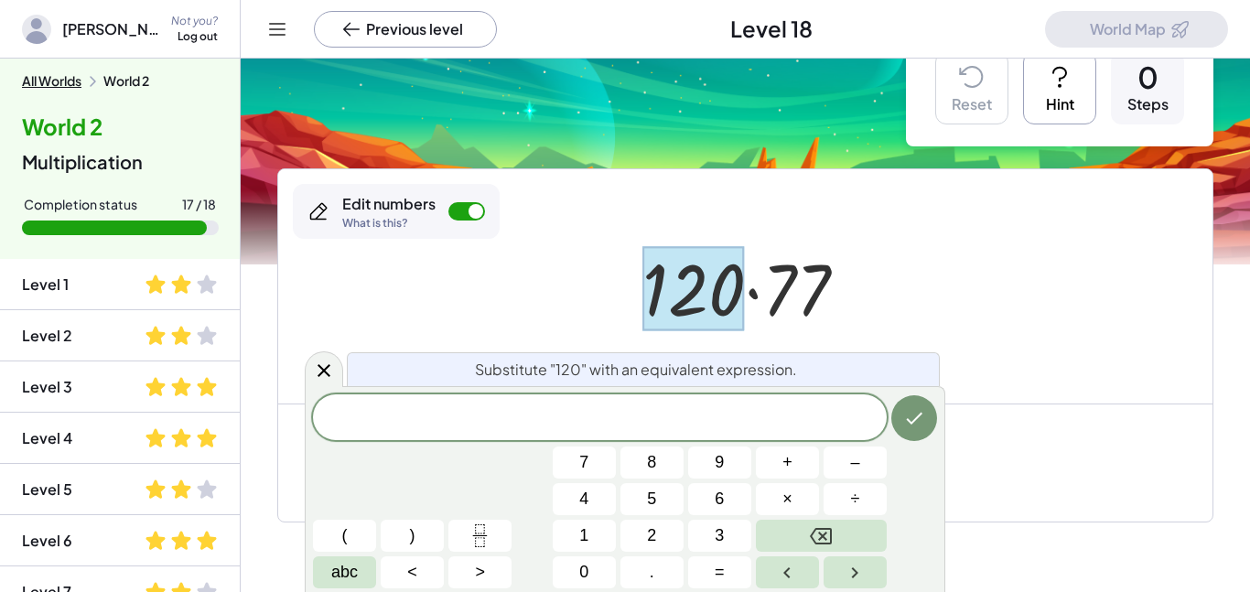
click at [857, 495] on span "÷" at bounding box center [855, 499] width 9 height 25
click at [582, 473] on span "7" at bounding box center [583, 462] width 9 height 25
click at [858, 469] on span "–" at bounding box center [854, 462] width 9 height 25
click at [860, 533] on button "Backspace" at bounding box center [821, 536] width 131 height 32
click at [850, 533] on button "Backspace" at bounding box center [821, 536] width 131 height 32
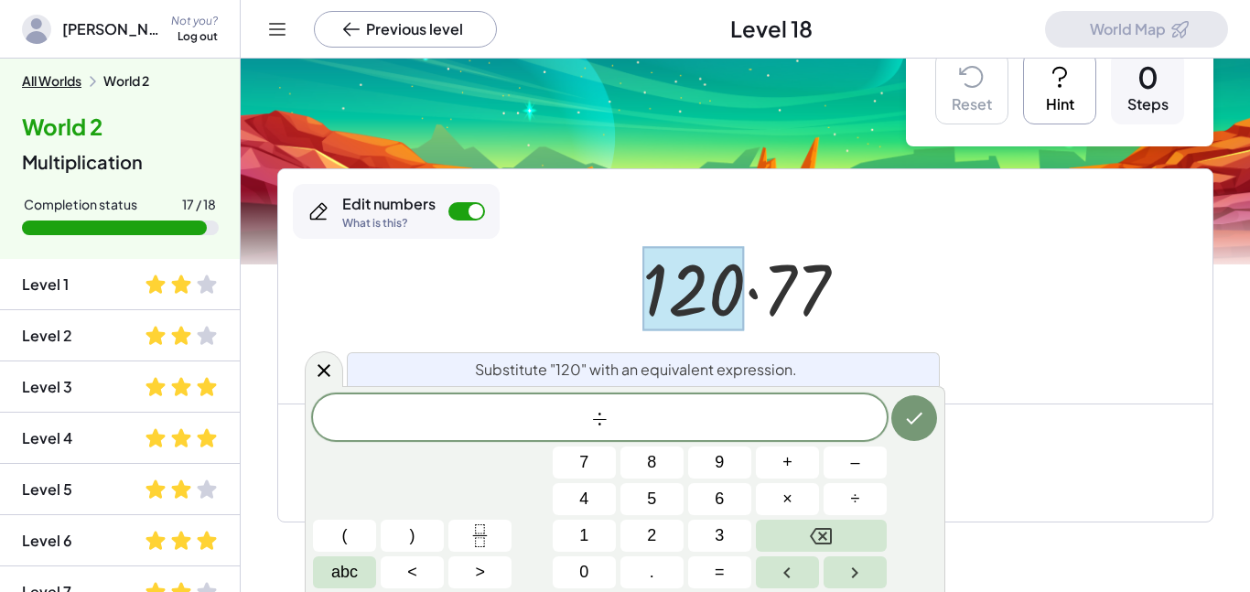
click at [584, 470] on span "7" at bounding box center [583, 462] width 9 height 25
click at [855, 541] on button "Backspace" at bounding box center [821, 536] width 131 height 32
click at [584, 544] on span "1" at bounding box center [583, 535] width 9 height 25
click at [663, 504] on button "5" at bounding box center [651, 499] width 63 height 32
click at [920, 425] on icon "Done" at bounding box center [914, 418] width 22 height 22
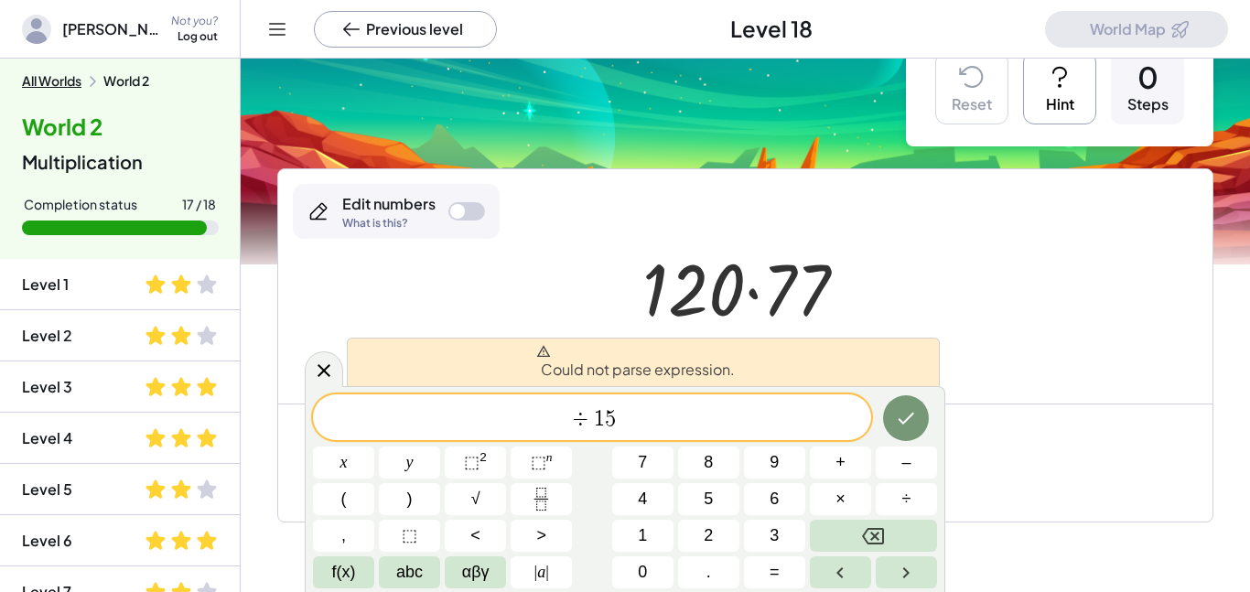
click at [569, 423] on span "÷" at bounding box center [581, 419] width 27 height 22
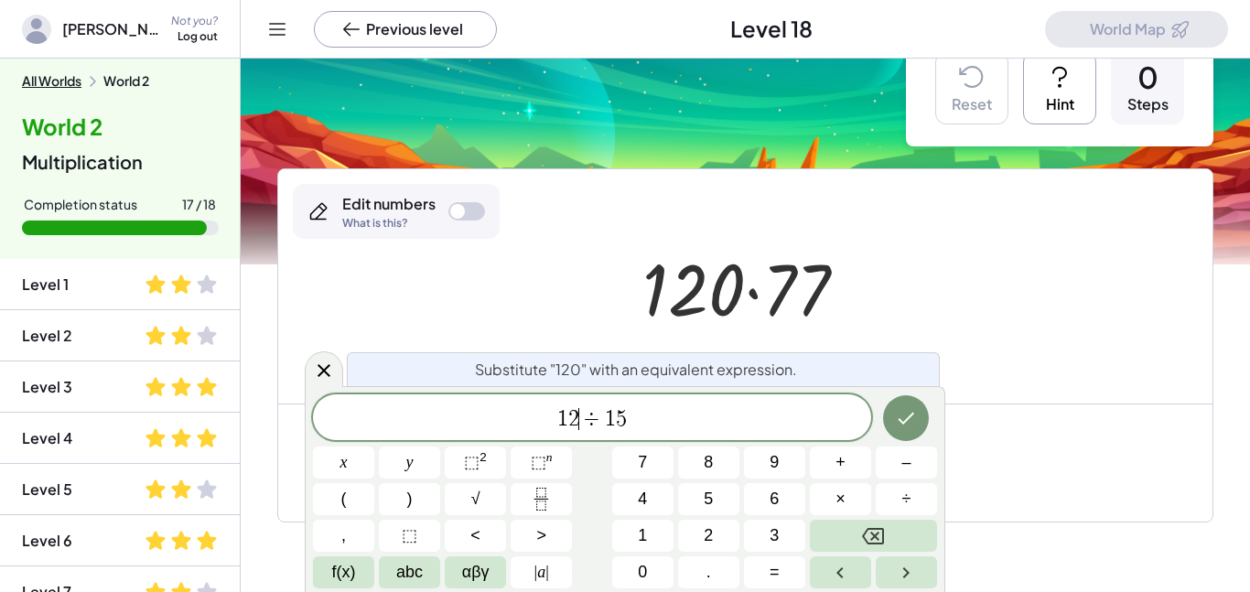
scroll to position [15, 0]
click at [912, 426] on icon "Done" at bounding box center [906, 418] width 22 height 22
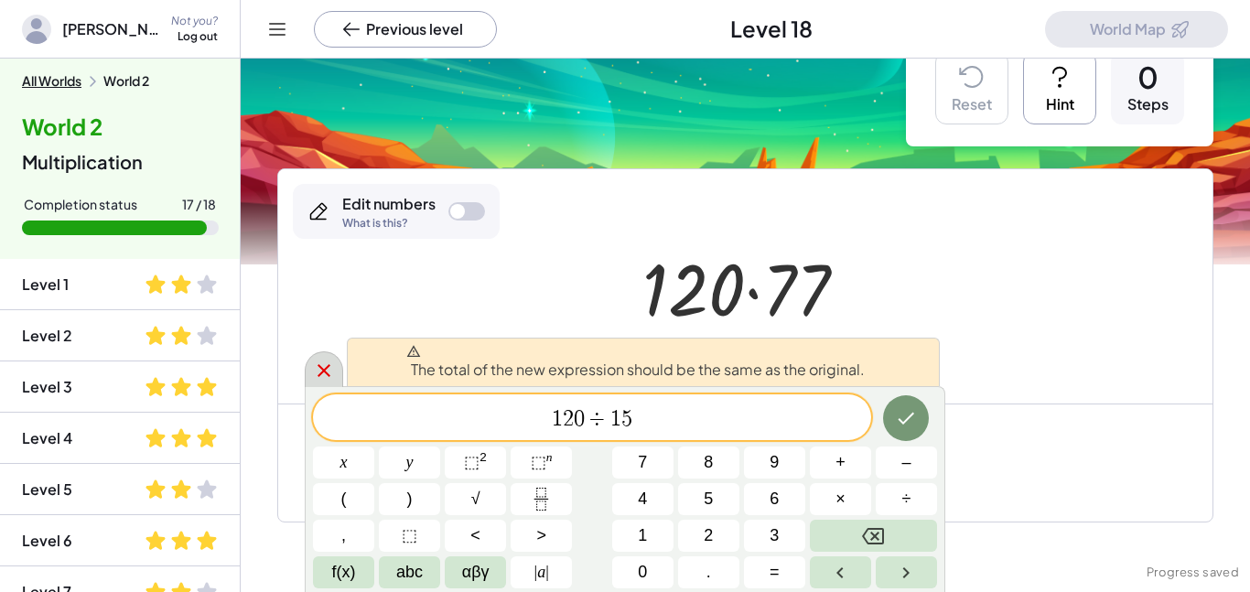
click at [321, 381] on div at bounding box center [324, 369] width 38 height 36
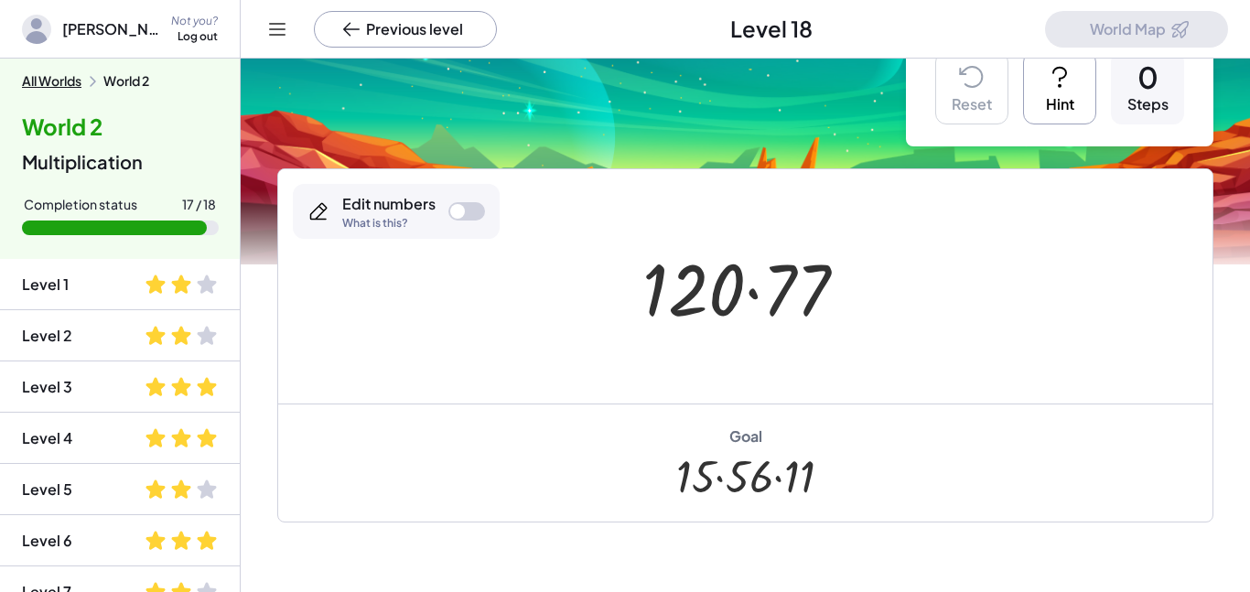
click at [1035, 114] on button "Hint" at bounding box center [1059, 87] width 73 height 73
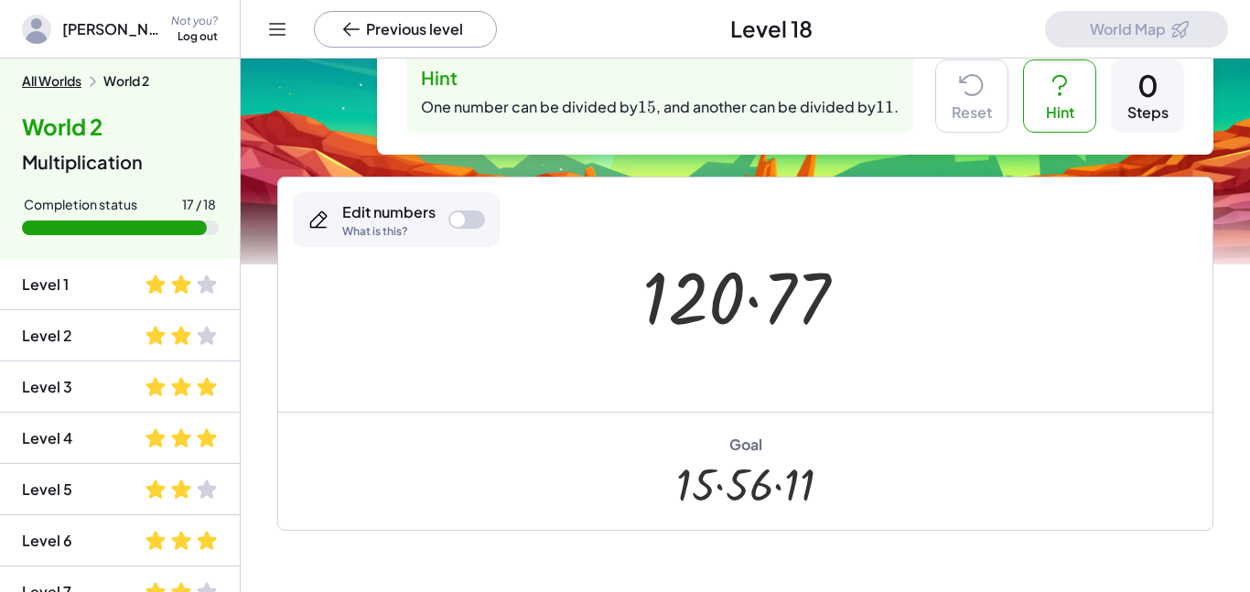
scroll to position [59, 0]
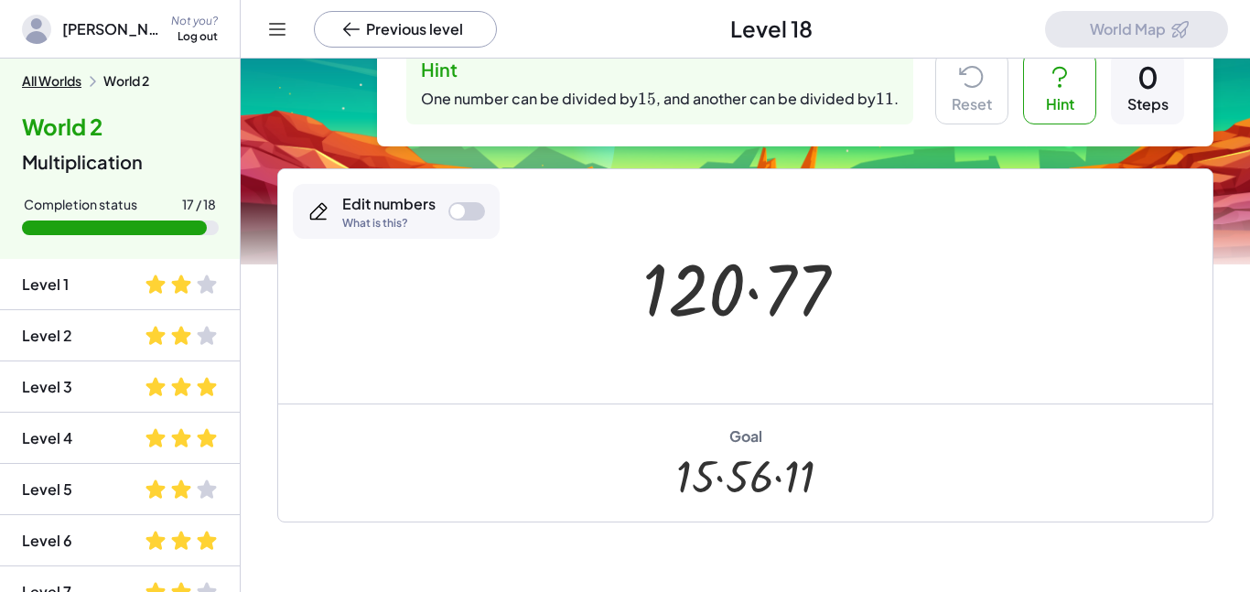
click at [1049, 113] on button "Hint" at bounding box center [1059, 87] width 73 height 73
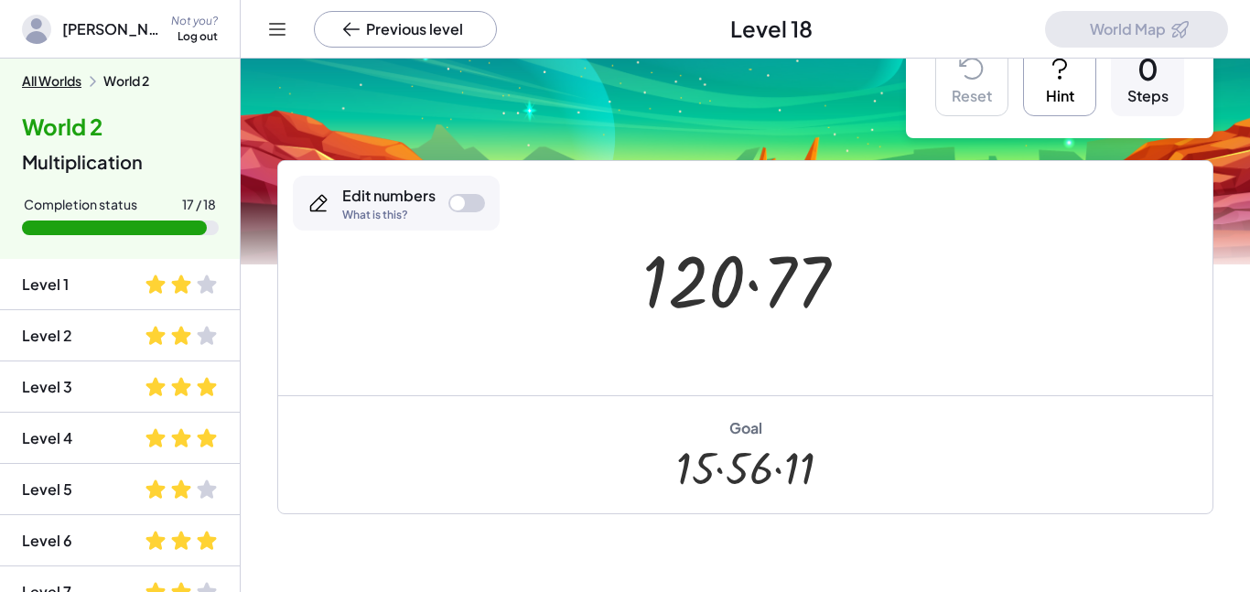
scroll to position [51, 0]
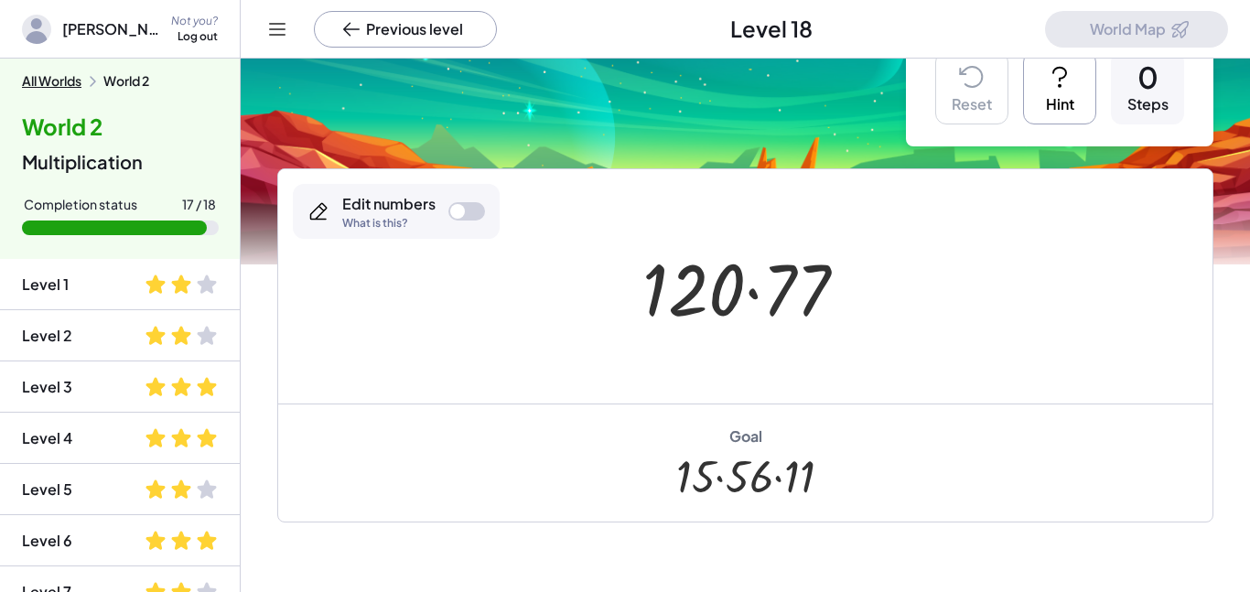
click at [1073, 90] on icon at bounding box center [1059, 76] width 29 height 29
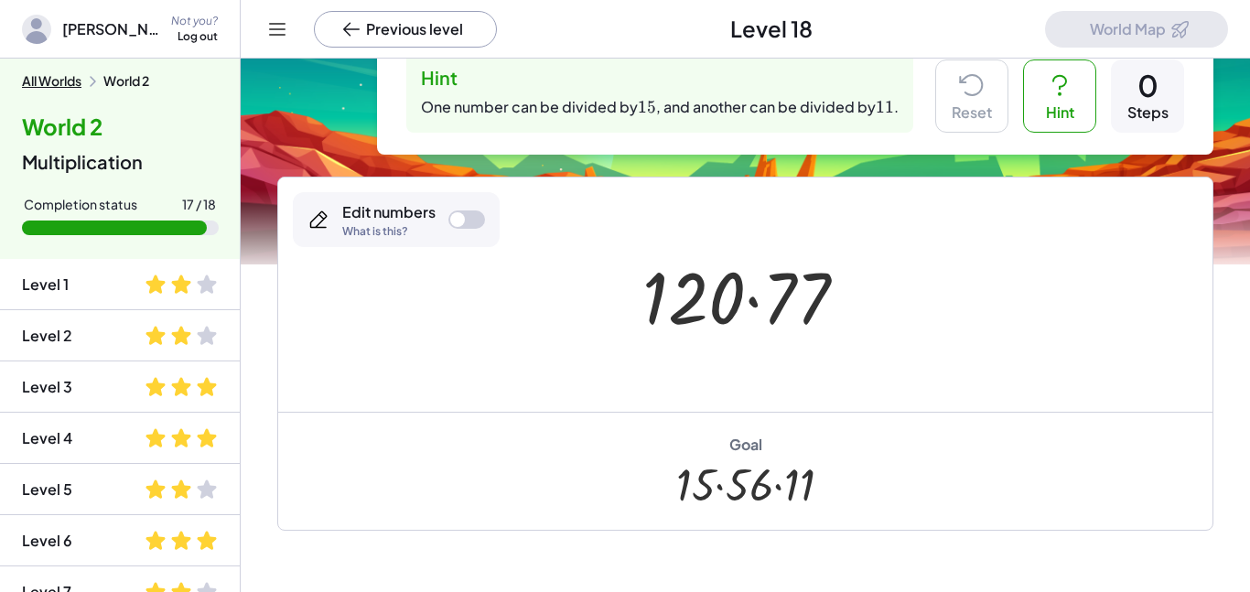
scroll to position [59, 0]
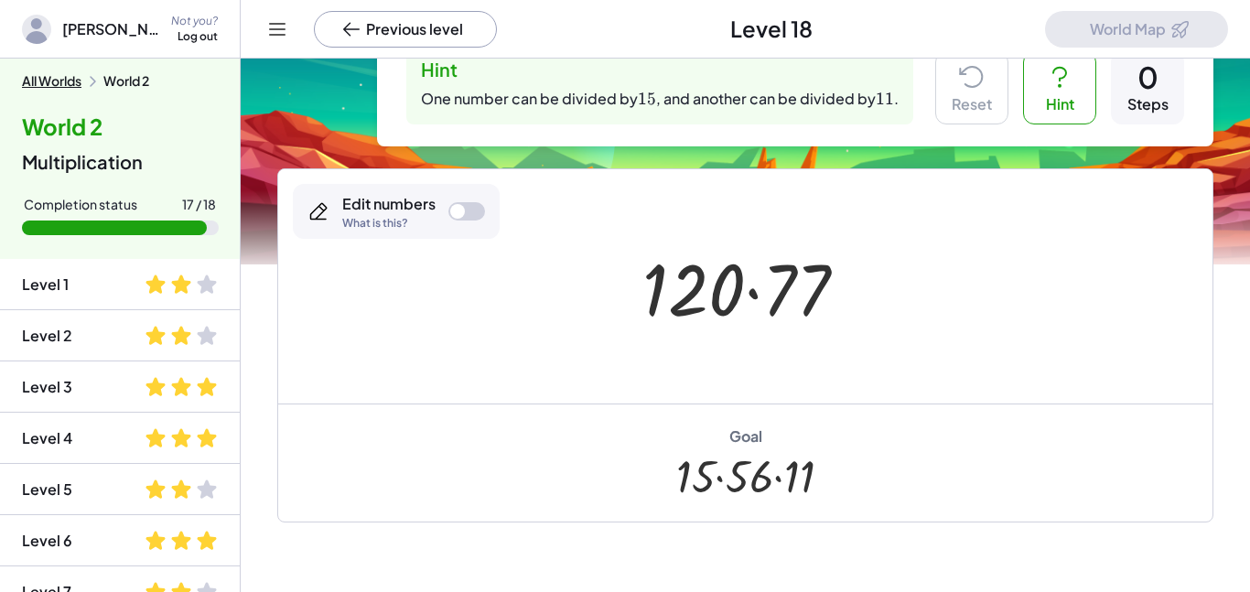
click at [454, 203] on div at bounding box center [466, 211] width 37 height 18
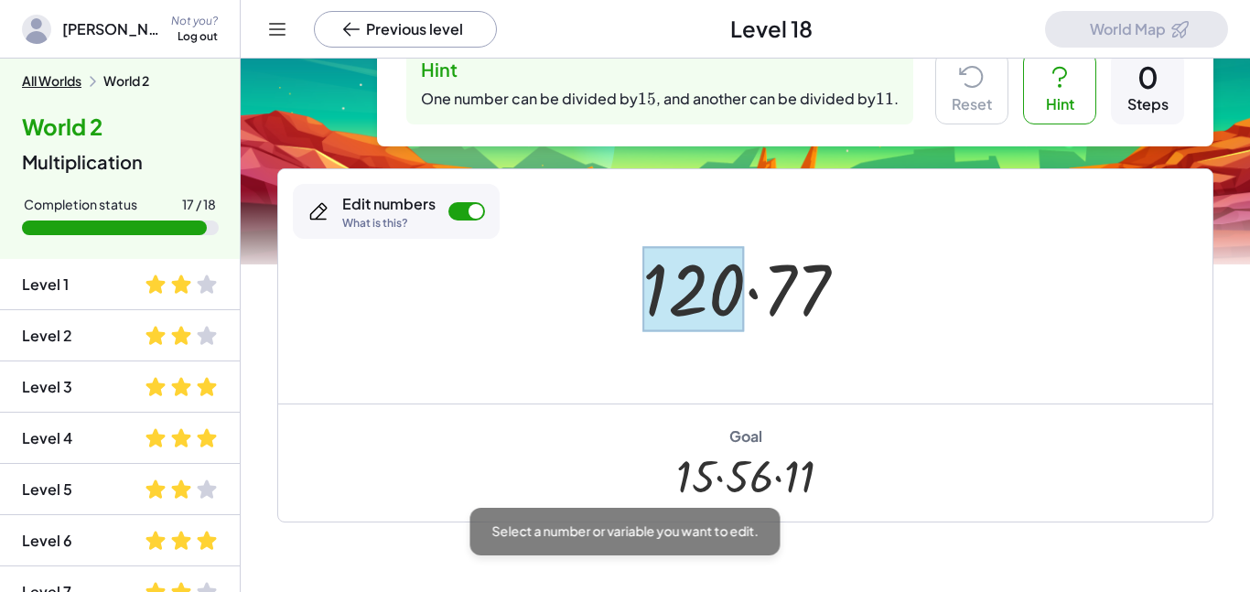
click at [698, 262] on div at bounding box center [693, 288] width 102 height 85
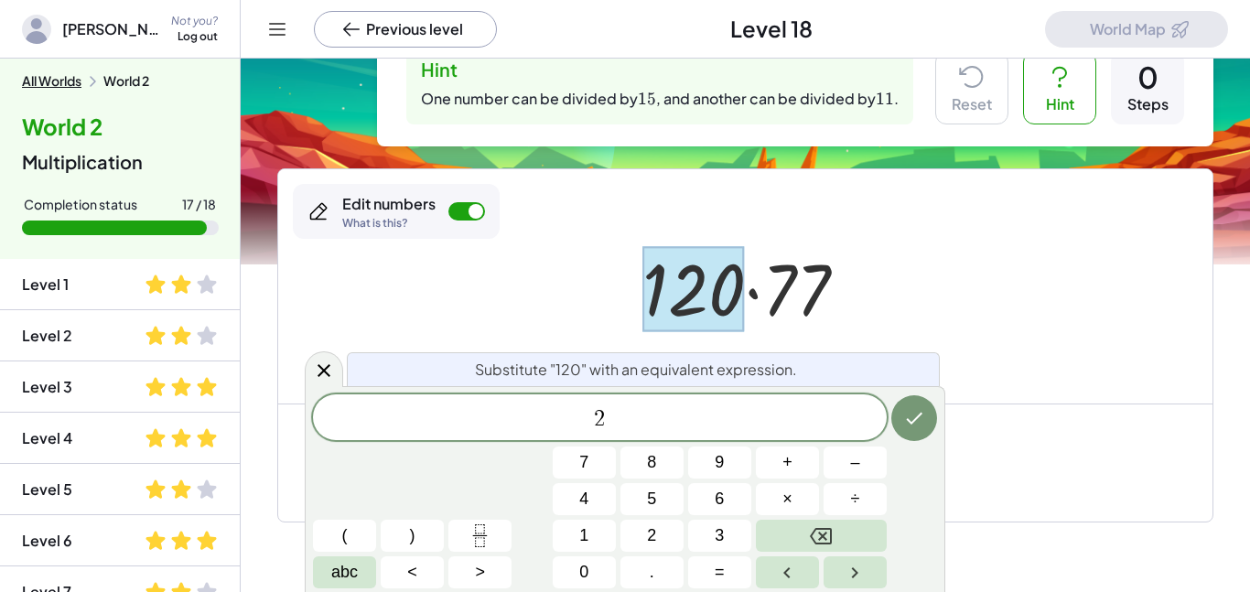
scroll to position [17, 0]
click at [795, 507] on button "×" at bounding box center [787, 499] width 63 height 32
click at [652, 501] on span "5" at bounding box center [651, 499] width 9 height 25
click at [911, 412] on icon "Done" at bounding box center [914, 418] width 22 height 22
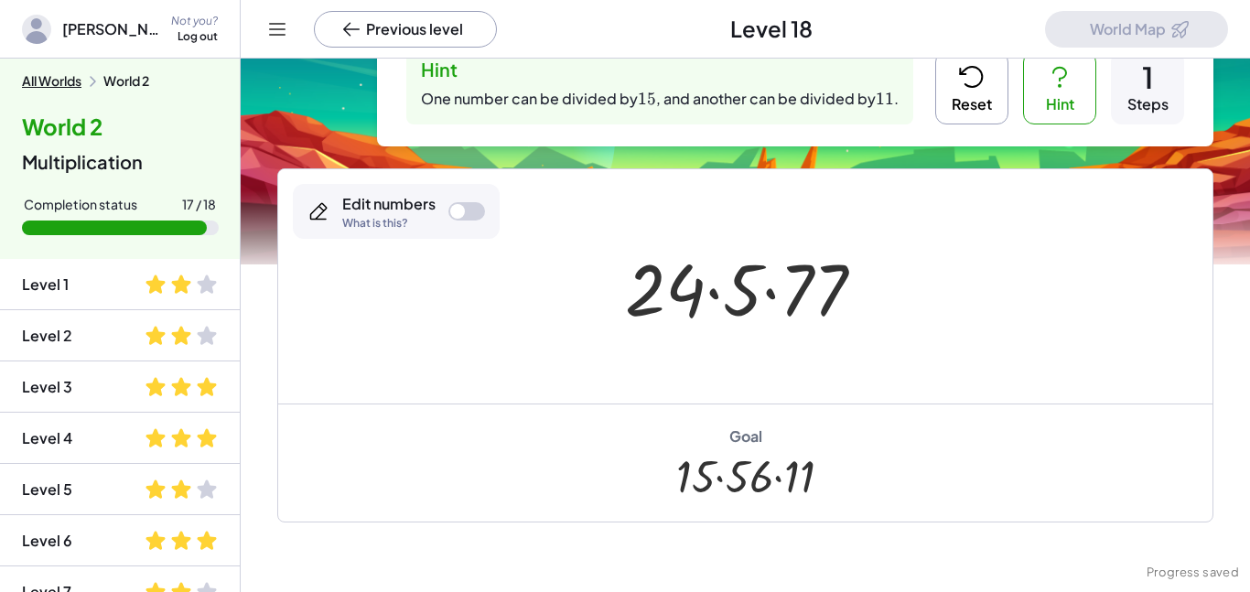
click at [460, 217] on div at bounding box center [457, 211] width 15 height 15
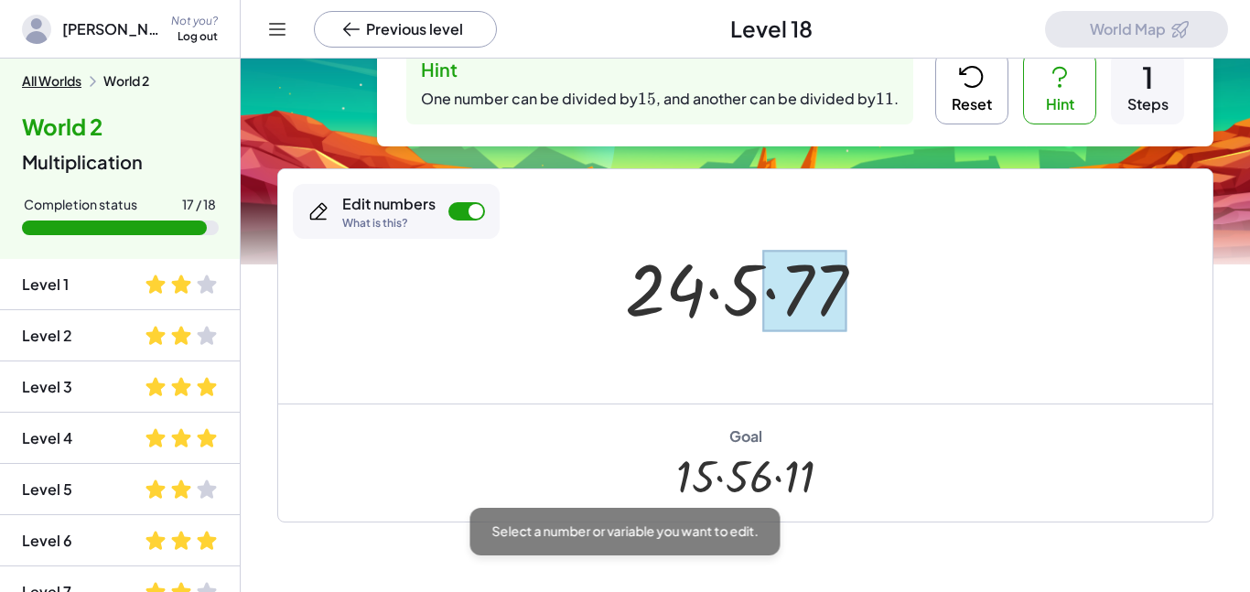
click at [784, 286] on div at bounding box center [804, 290] width 85 height 81
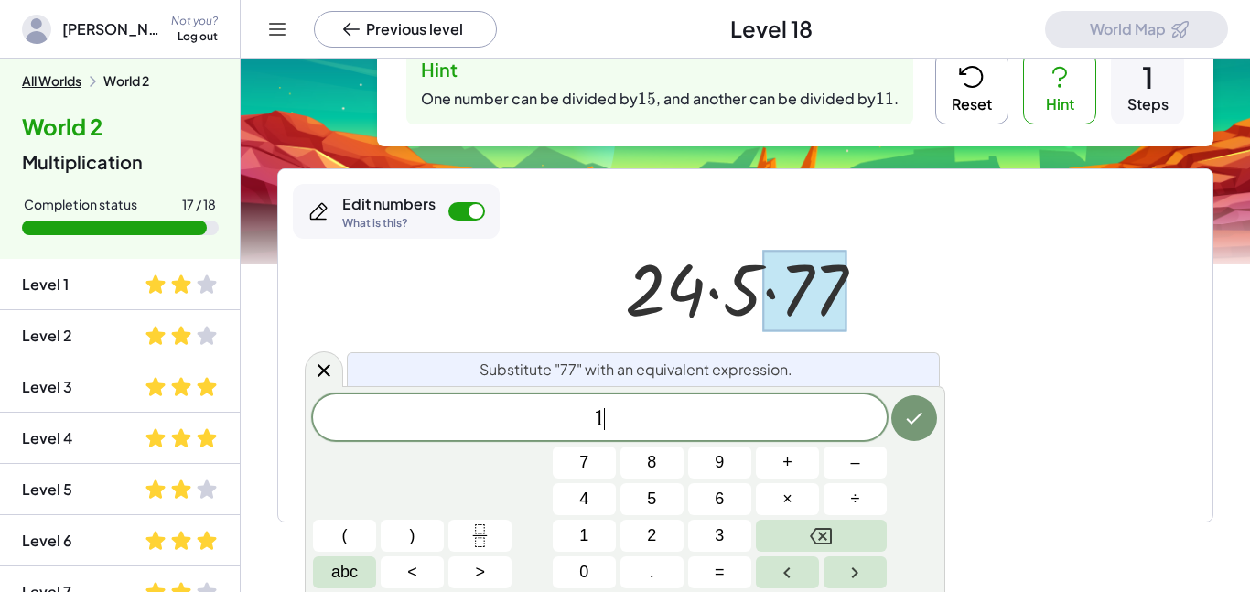
scroll to position [20, 0]
click at [803, 508] on button "×" at bounding box center [787, 499] width 63 height 32
click at [581, 472] on span "7" at bounding box center [583, 462] width 9 height 25
click at [920, 417] on icon "Done" at bounding box center [914, 418] width 22 height 22
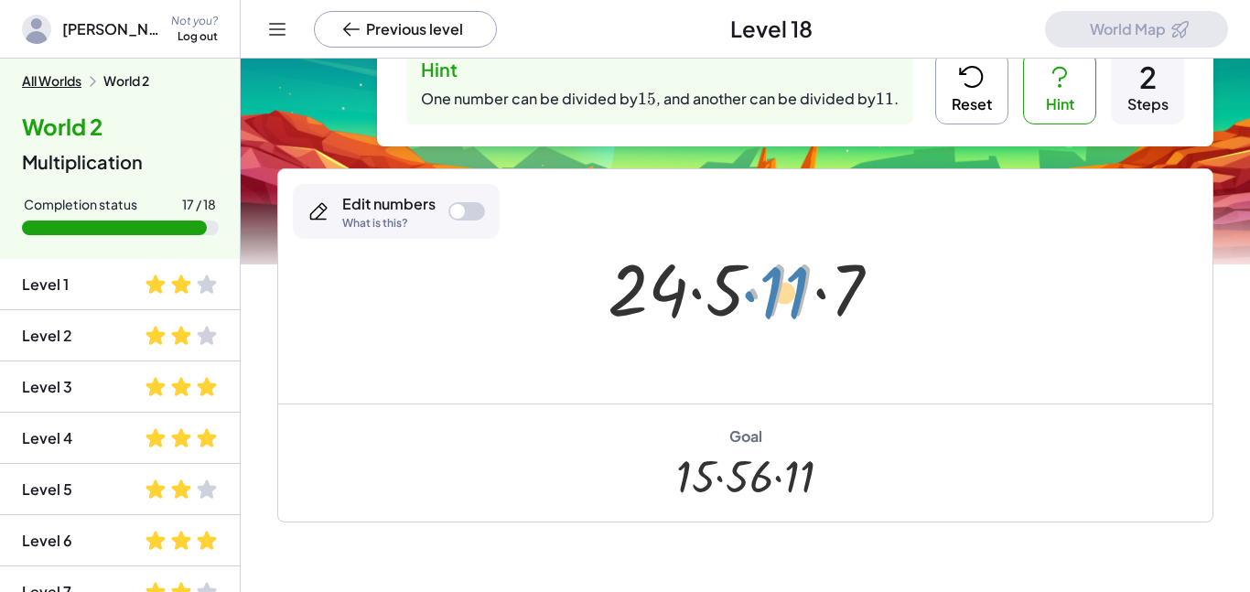
click at [779, 288] on div at bounding box center [751, 287] width 306 height 94
drag, startPoint x: 779, startPoint y: 288, endPoint x: 927, endPoint y: 297, distance: 148.5
click at [926, 171] on div at bounding box center [745, 286] width 934 height 234
click at [966, 100] on button "Reset" at bounding box center [971, 87] width 73 height 73
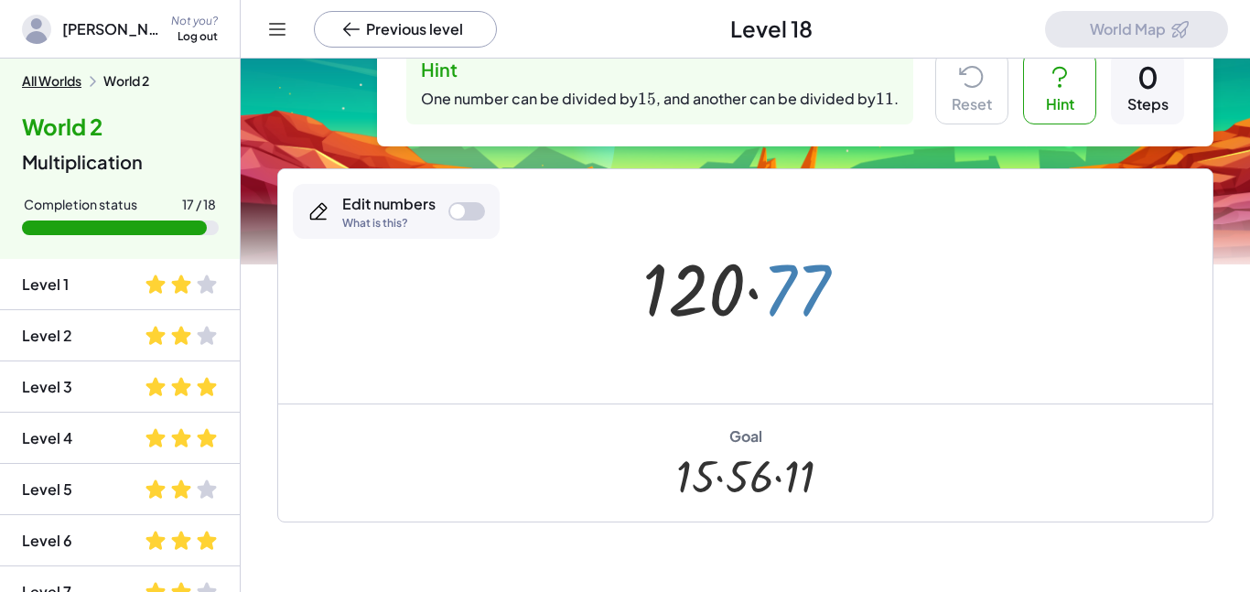
drag, startPoint x: 796, startPoint y: 301, endPoint x: 805, endPoint y: 306, distance: 10.7
click at [805, 306] on div at bounding box center [751, 287] width 237 height 94
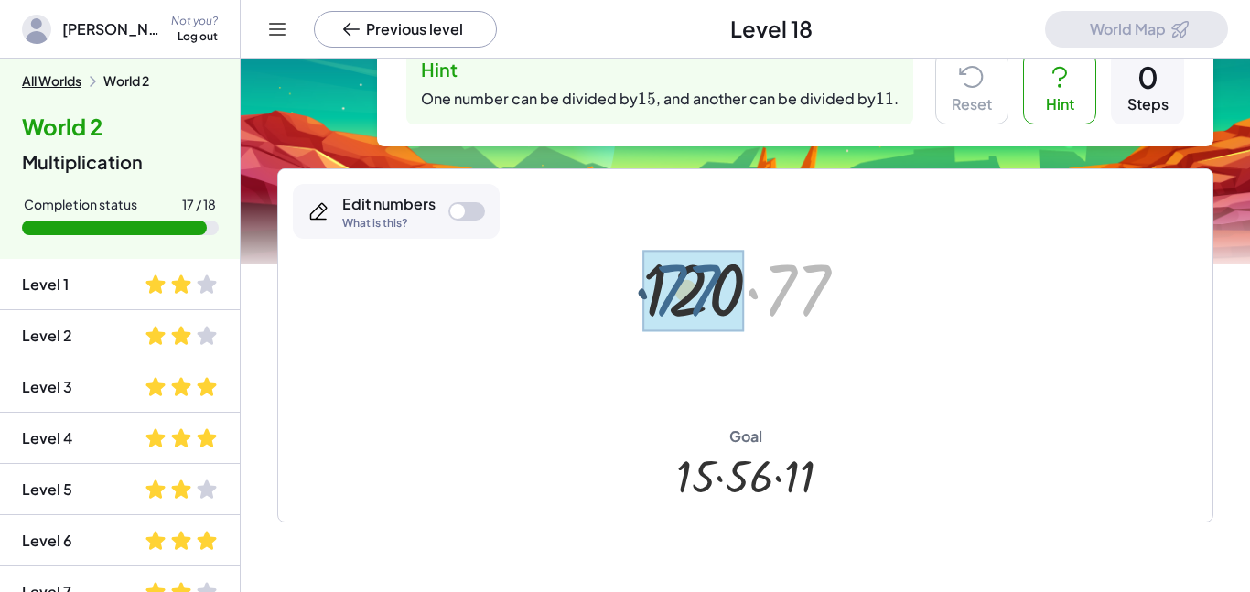
drag, startPoint x: 797, startPoint y: 294, endPoint x: 673, endPoint y: 295, distance: 123.5
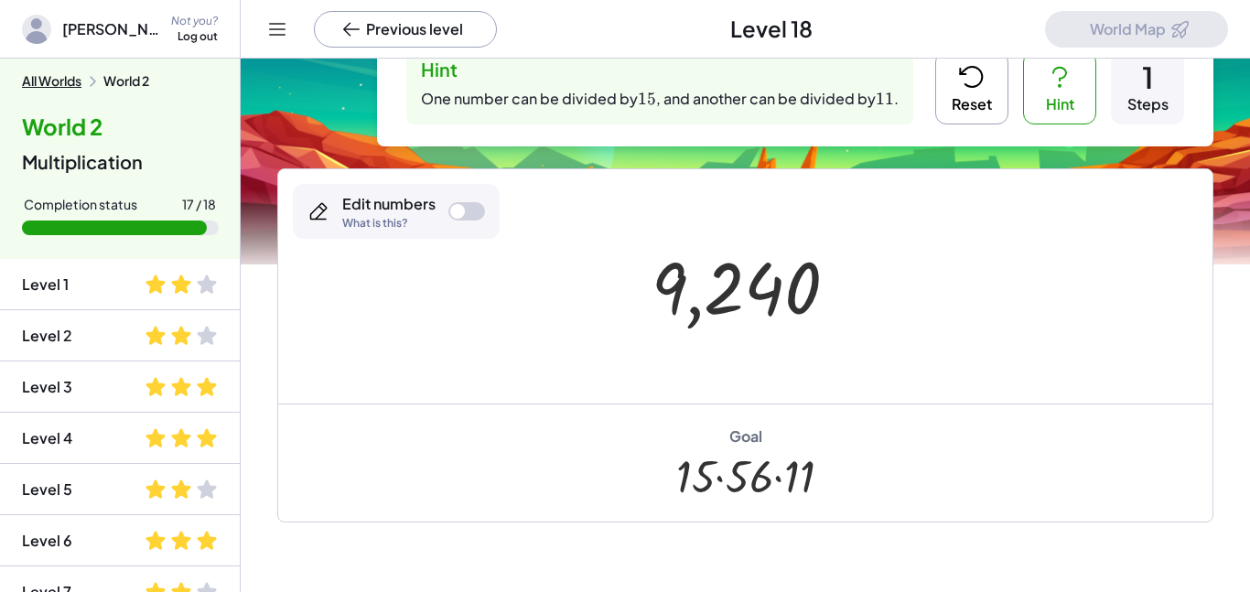
click at [972, 98] on button "Reset" at bounding box center [971, 87] width 73 height 73
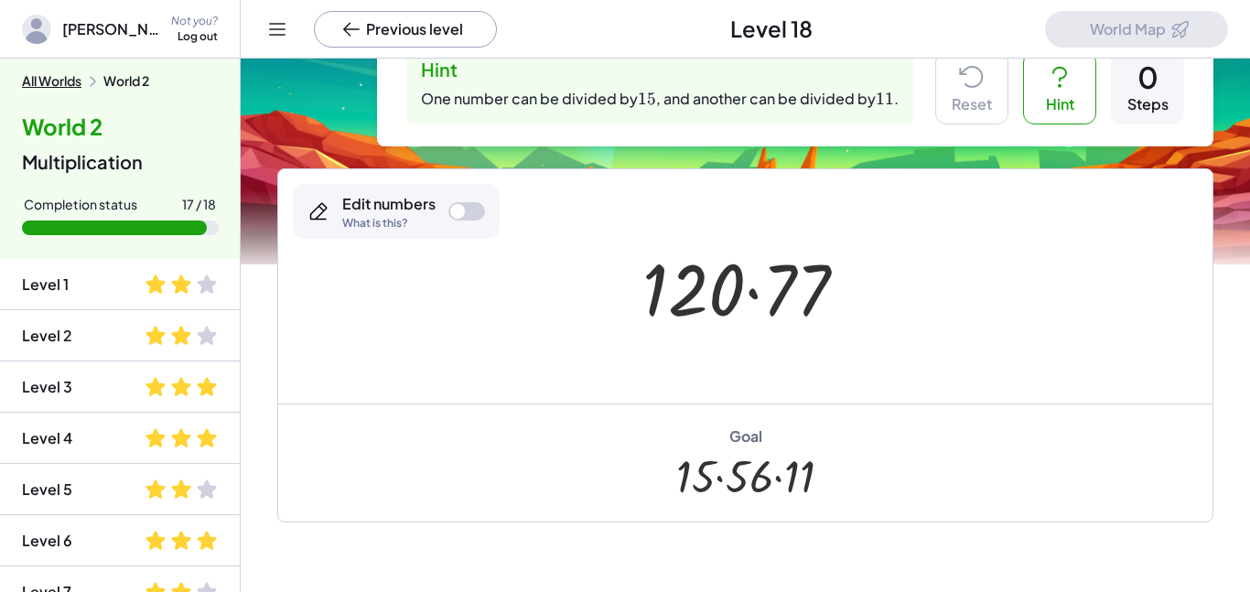
click at [470, 207] on div at bounding box center [466, 211] width 37 height 18
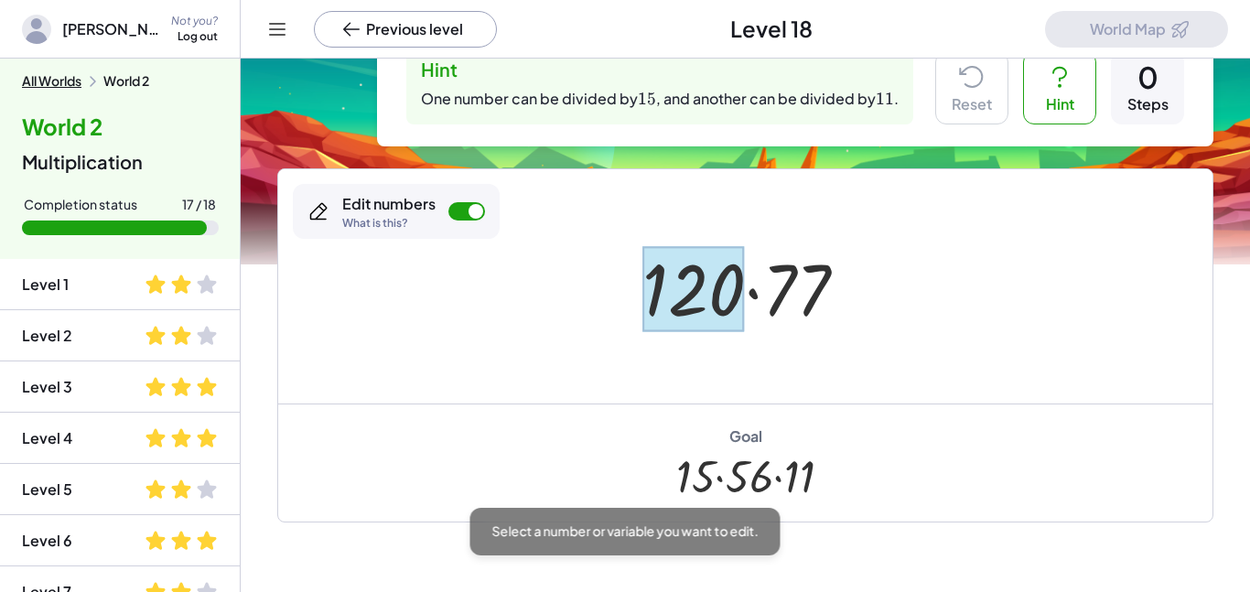
click at [694, 308] on div at bounding box center [693, 288] width 102 height 85
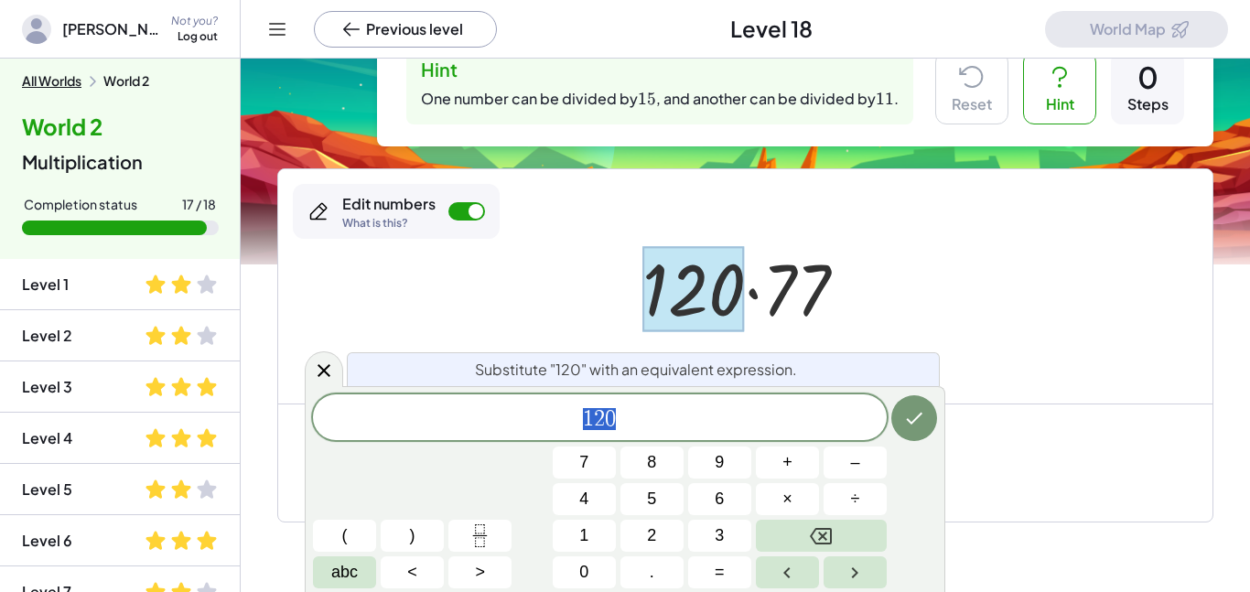
scroll to position [21, 0]
click at [313, 376] on icon at bounding box center [324, 371] width 22 height 22
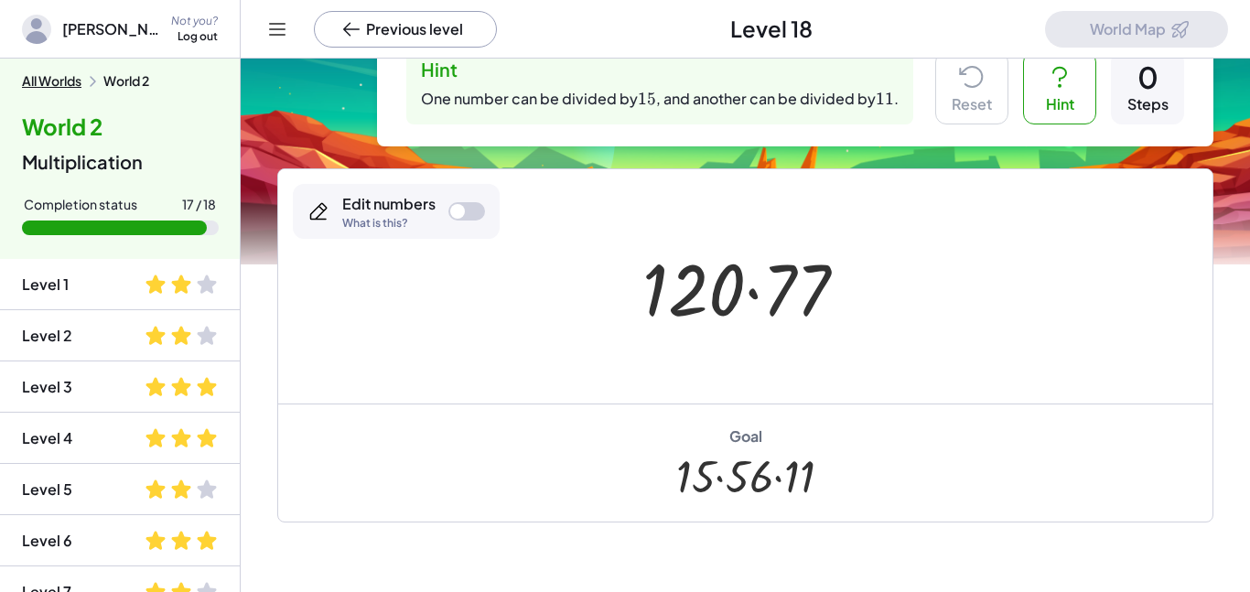
click at [1156, 91] on div "0" at bounding box center [1147, 76] width 21 height 29
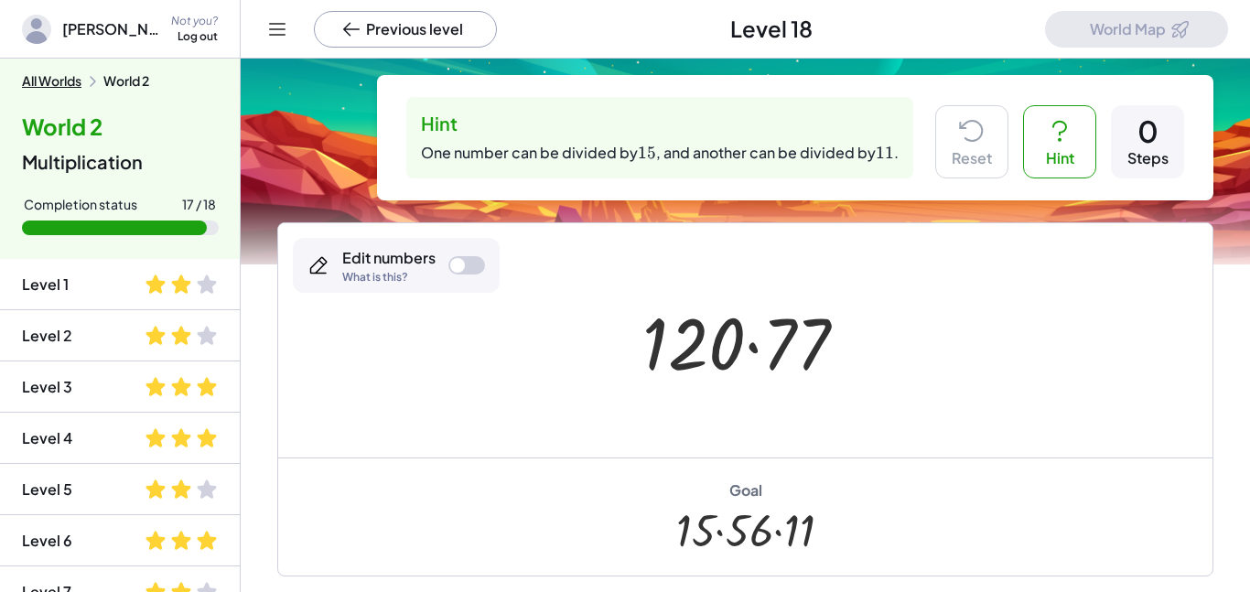
scroll to position [0, 0]
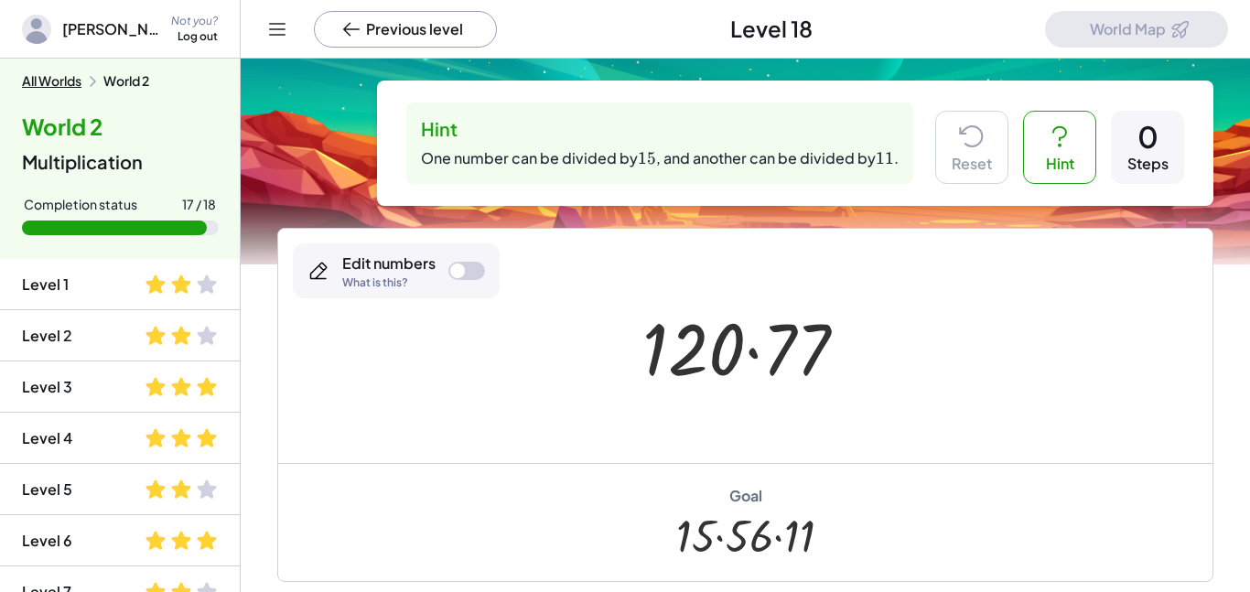
click at [284, 27] on icon at bounding box center [277, 29] width 22 height 22
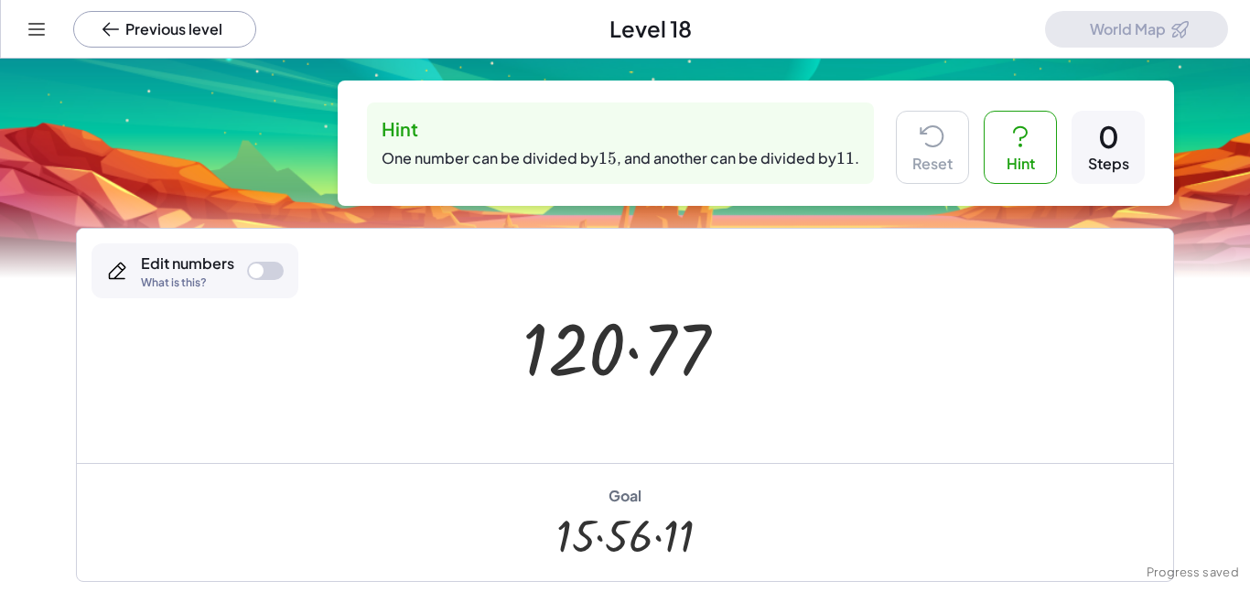
click at [36, 26] on icon at bounding box center [37, 29] width 22 height 22
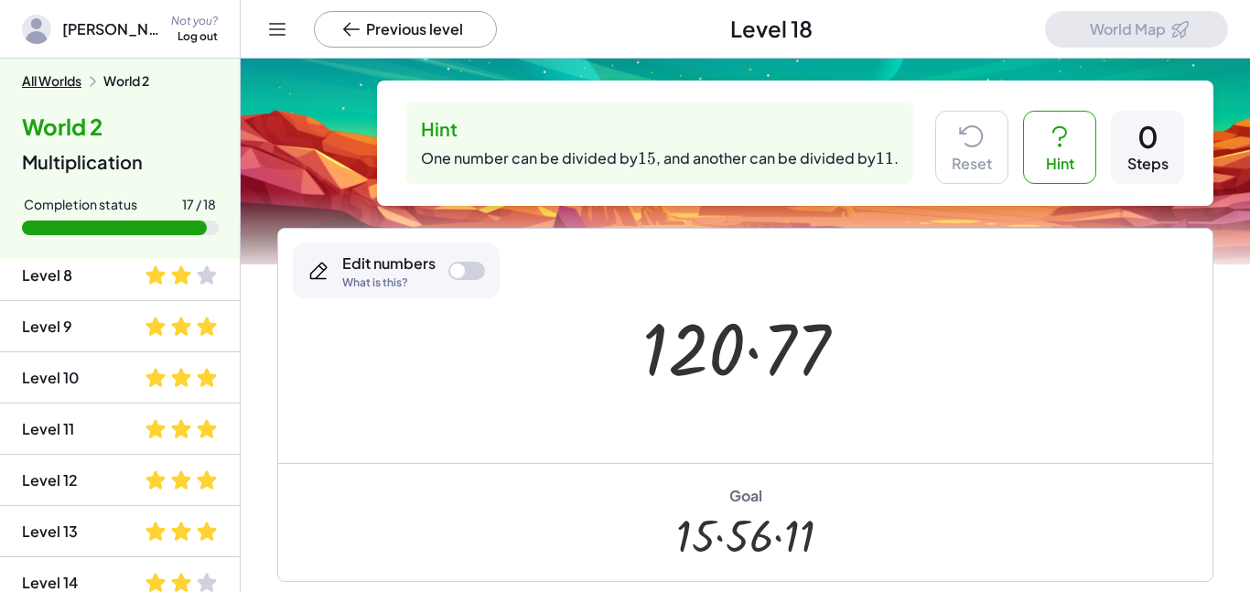
scroll to position [375, 0]
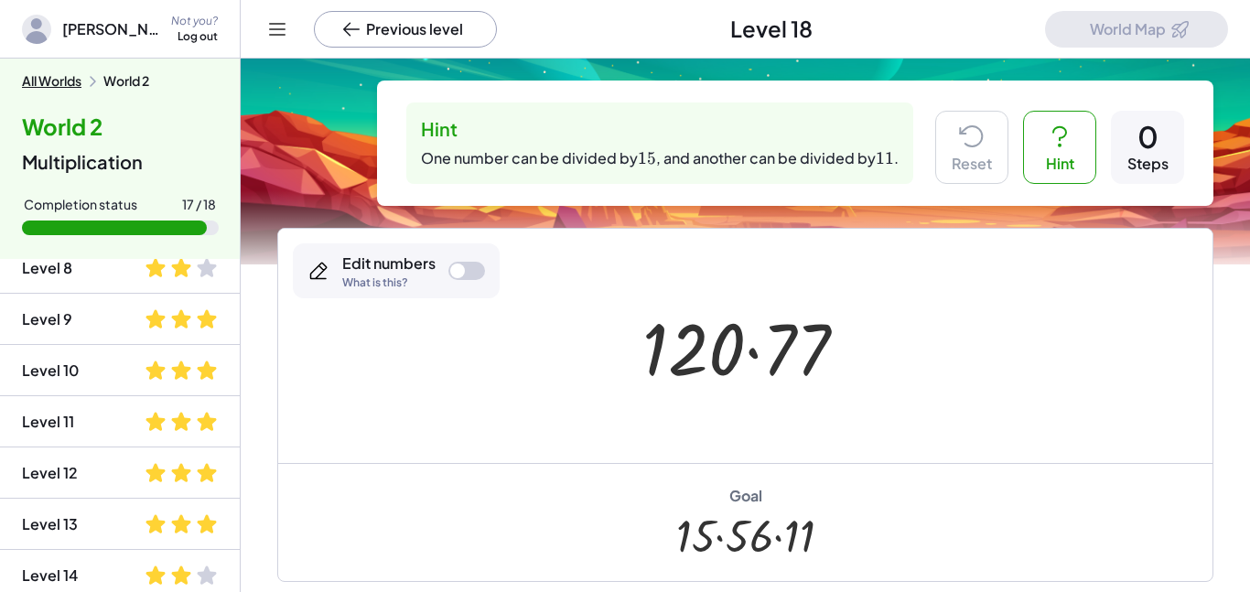
click at [122, 550] on li "Level 13" at bounding box center [120, 575] width 240 height 51
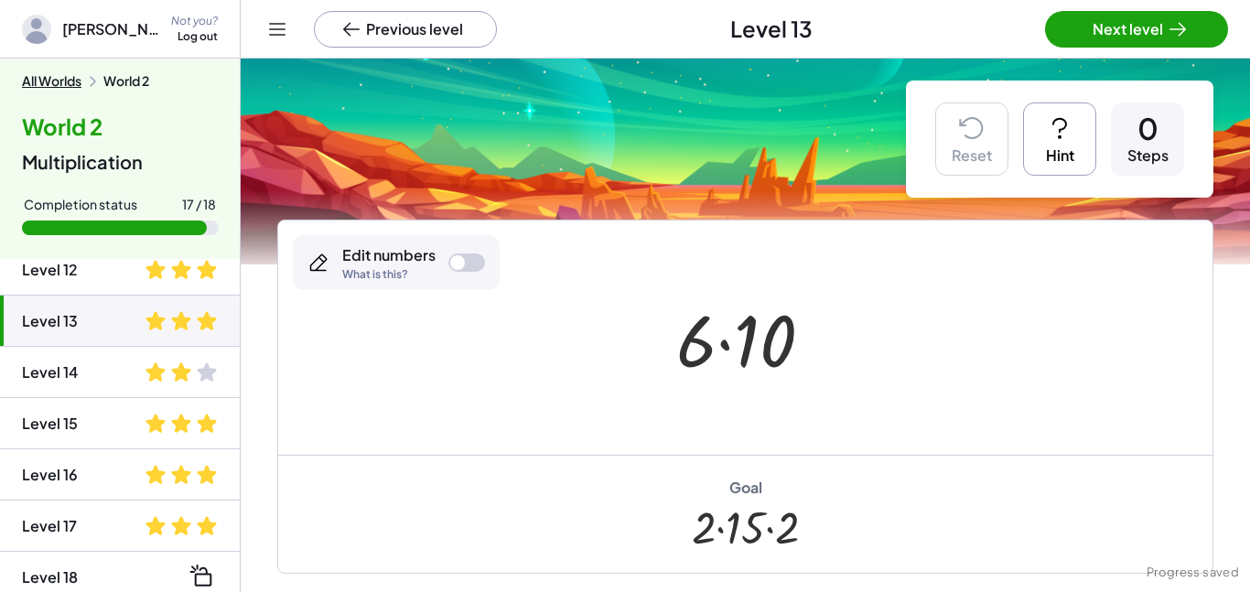
scroll to position [589, 0]
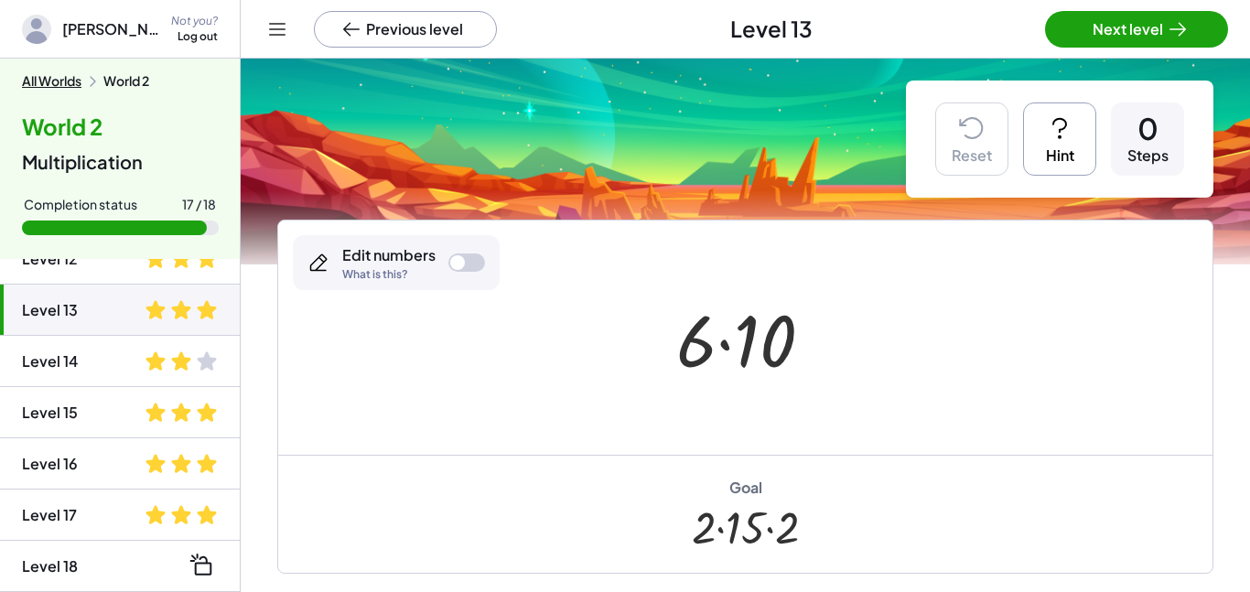
click at [136, 564] on li "Level 18" at bounding box center [120, 566] width 240 height 51
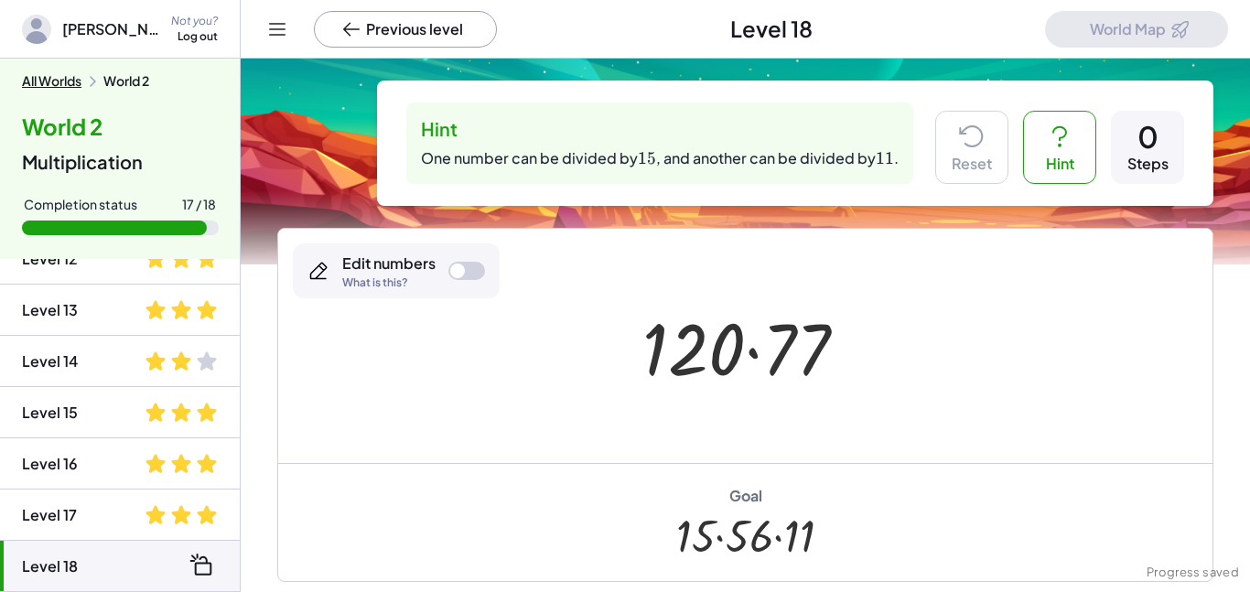
click at [203, 569] on icon at bounding box center [202, 566] width 29 height 29
click at [93, 569] on li "Level 18" at bounding box center [120, 566] width 240 height 51
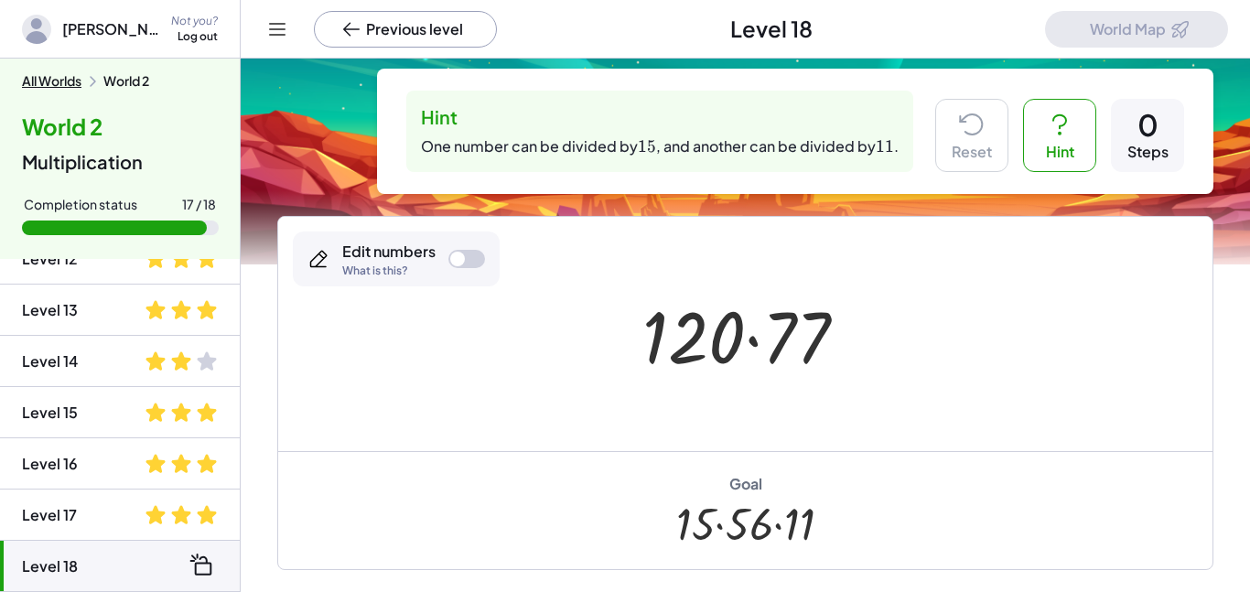
click at [462, 261] on div at bounding box center [457, 259] width 15 height 15
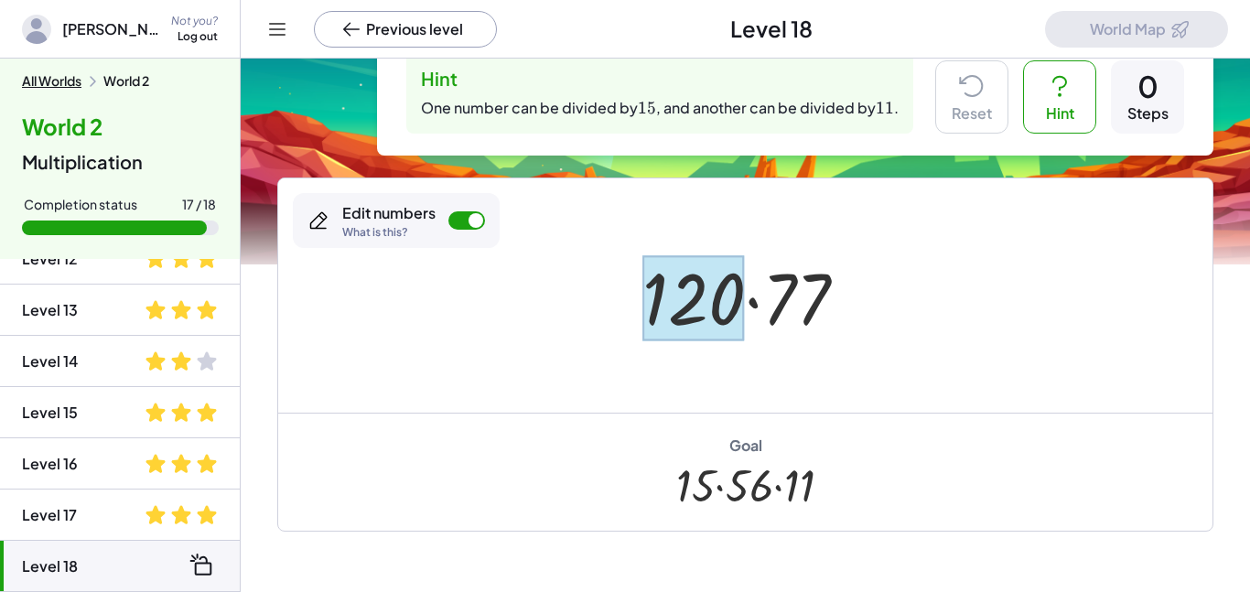
scroll to position [52, 0]
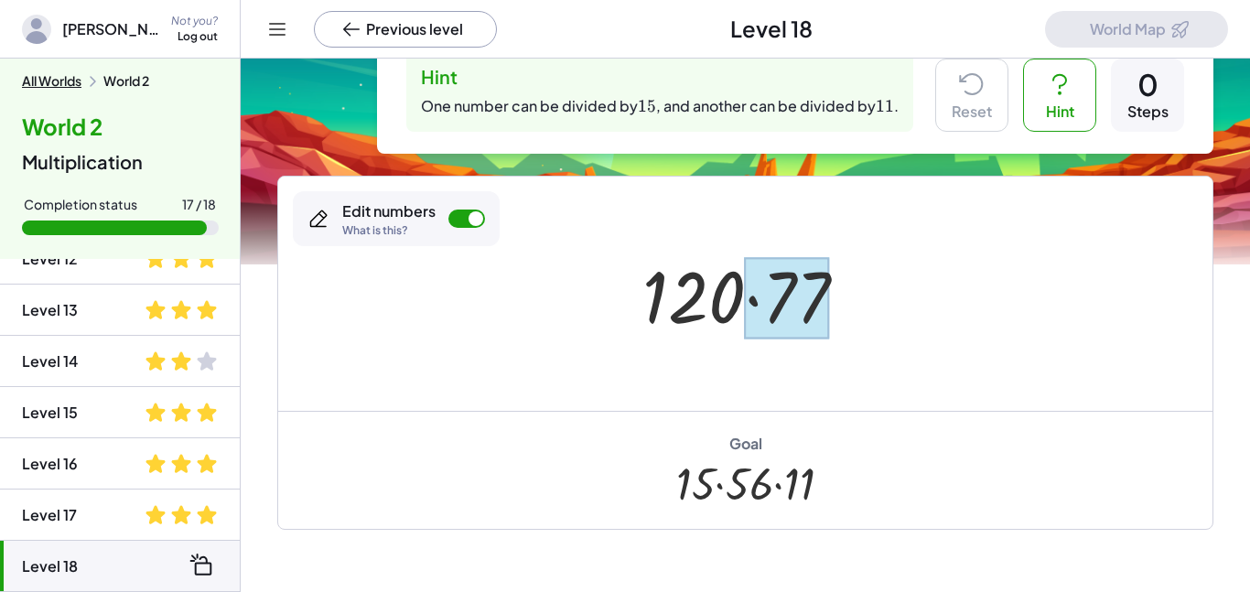
click at [771, 317] on div at bounding box center [787, 297] width 85 height 81
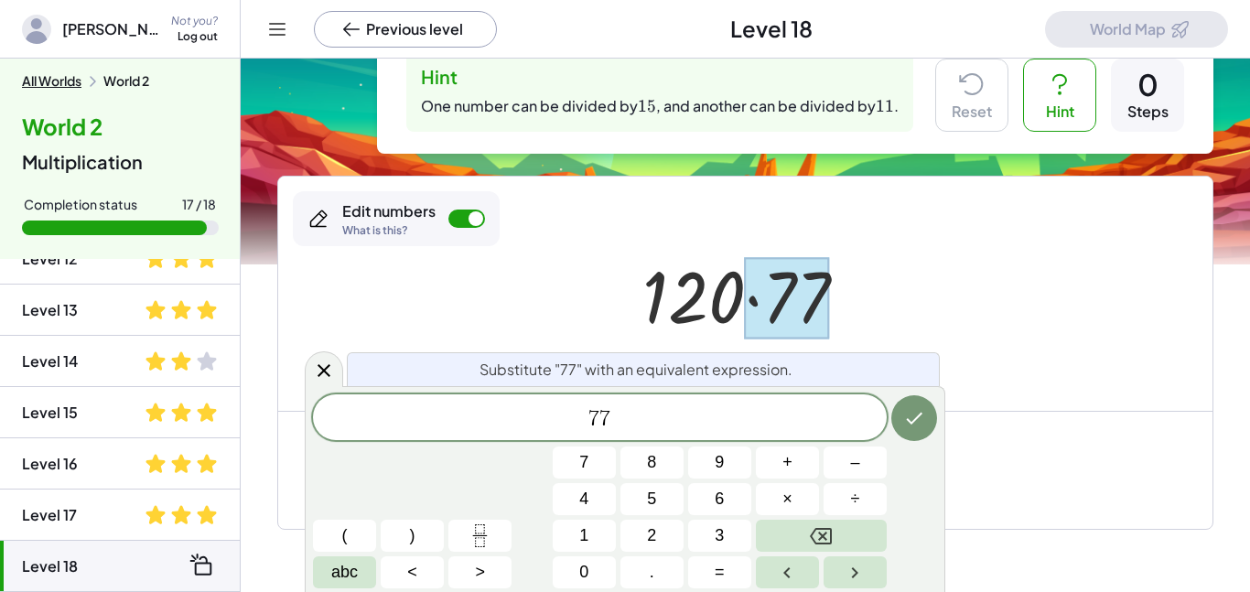
click at [626, 315] on div "· 120 · 77" at bounding box center [745, 293] width 260 height 103
click at [478, 215] on div at bounding box center [475, 218] width 15 height 15
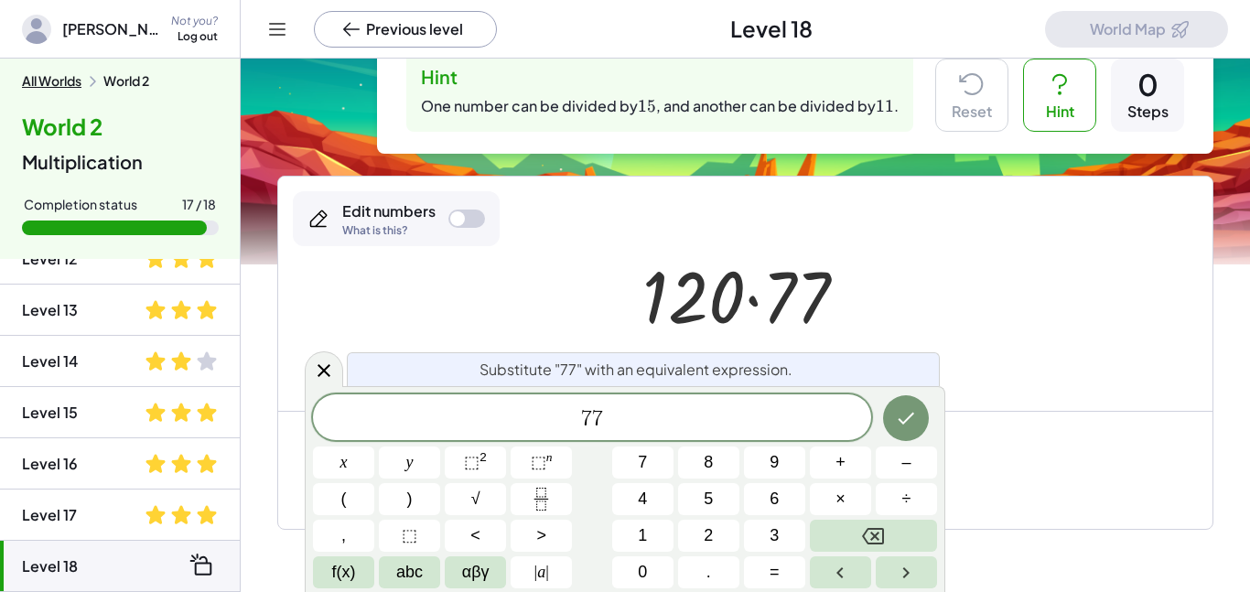
click at [598, 294] on div at bounding box center [745, 294] width 934 height 234
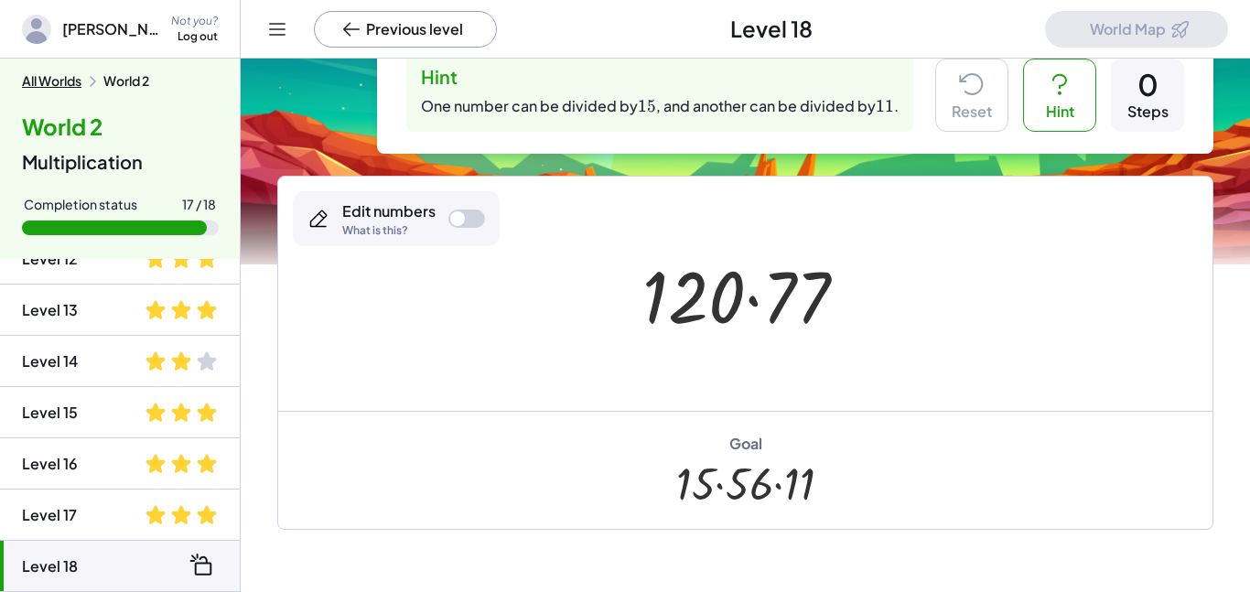
click at [640, 298] on div at bounding box center [751, 294] width 237 height 94
click at [663, 301] on div at bounding box center [751, 294] width 237 height 94
click at [813, 281] on div at bounding box center [751, 294] width 237 height 94
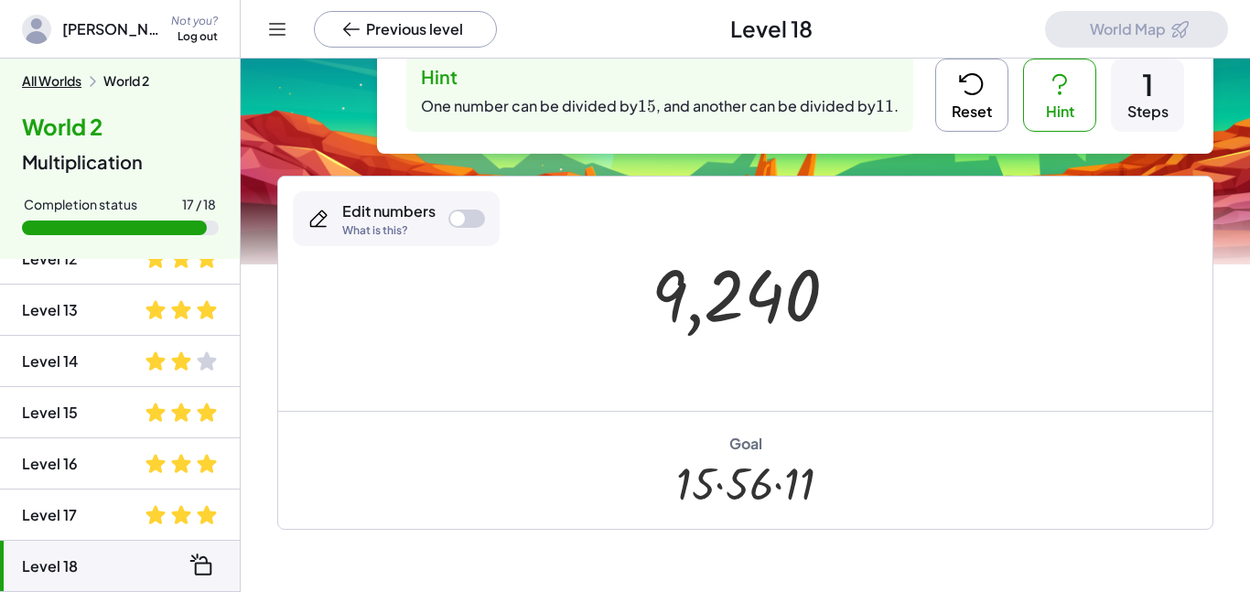
click at [475, 211] on div at bounding box center [466, 218] width 37 height 18
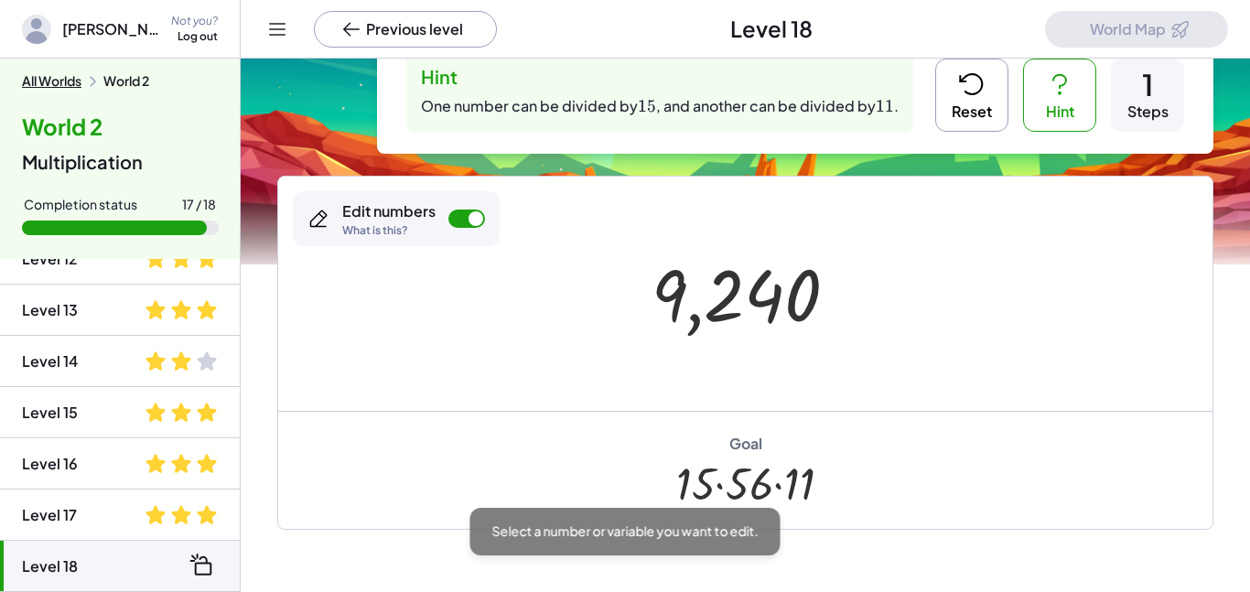
click at [941, 112] on button "Reset" at bounding box center [971, 95] width 73 height 73
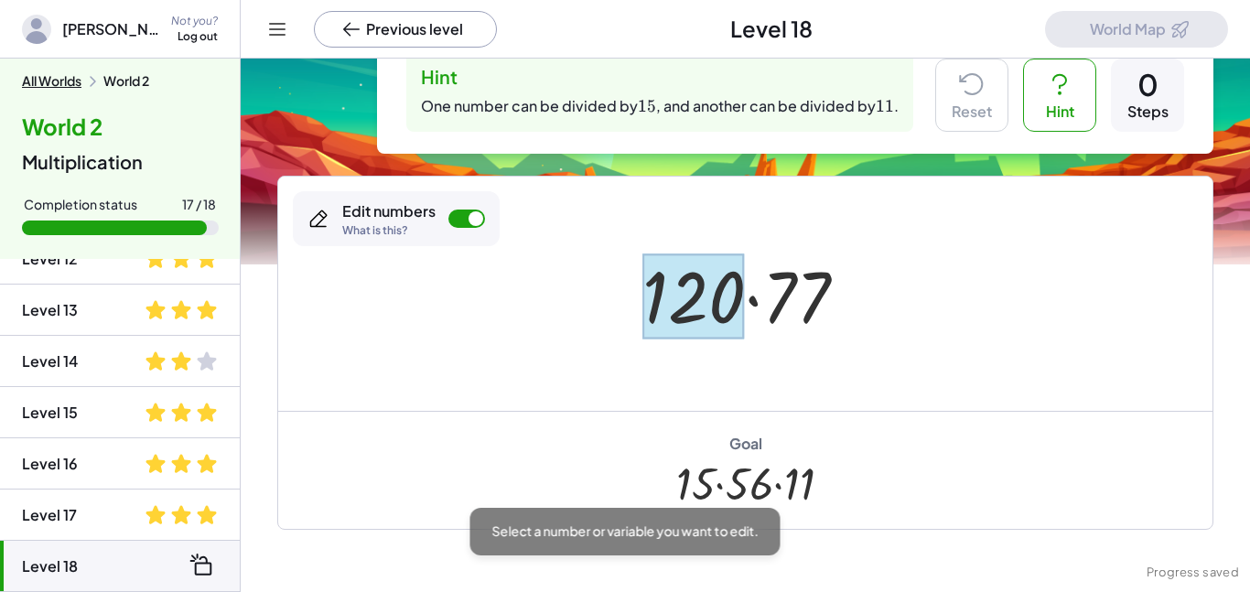
click at [677, 316] on div at bounding box center [693, 295] width 102 height 85
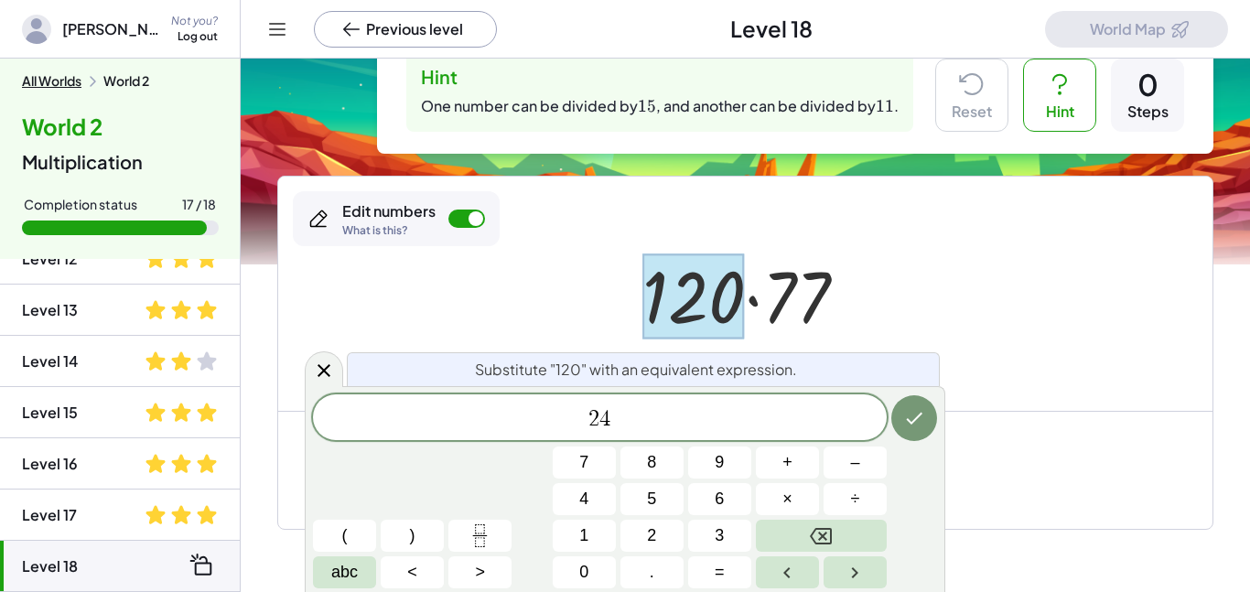
click at [797, 502] on button "×" at bounding box center [787, 499] width 63 height 32
click at [917, 419] on icon "Done" at bounding box center [914, 418] width 22 height 22
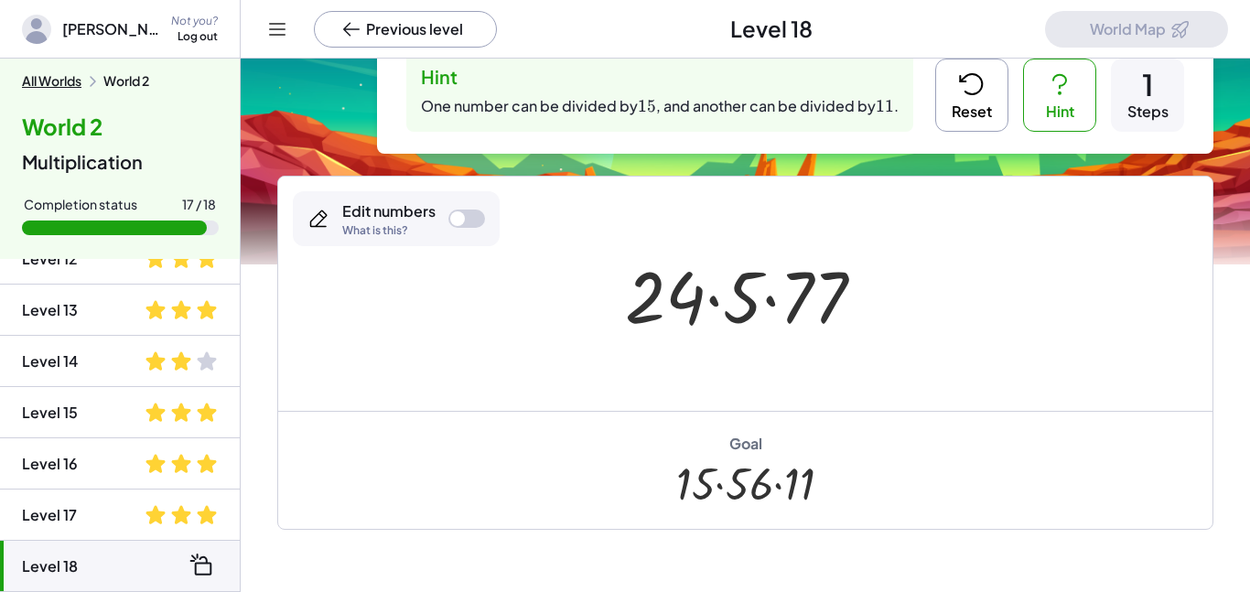
click at [465, 219] on div at bounding box center [466, 218] width 37 height 18
